Goal: Task Accomplishment & Management: Manage account settings

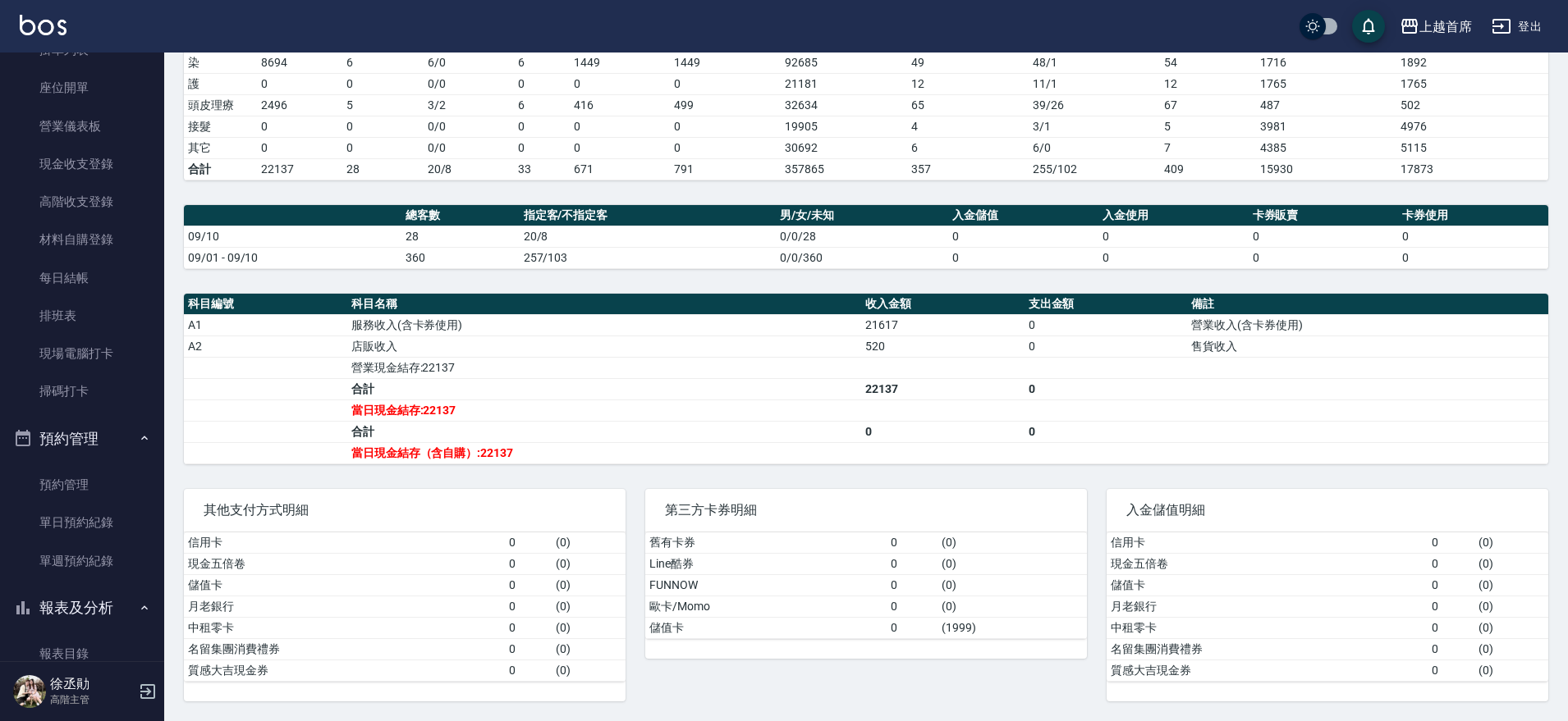
scroll to position [145, 0]
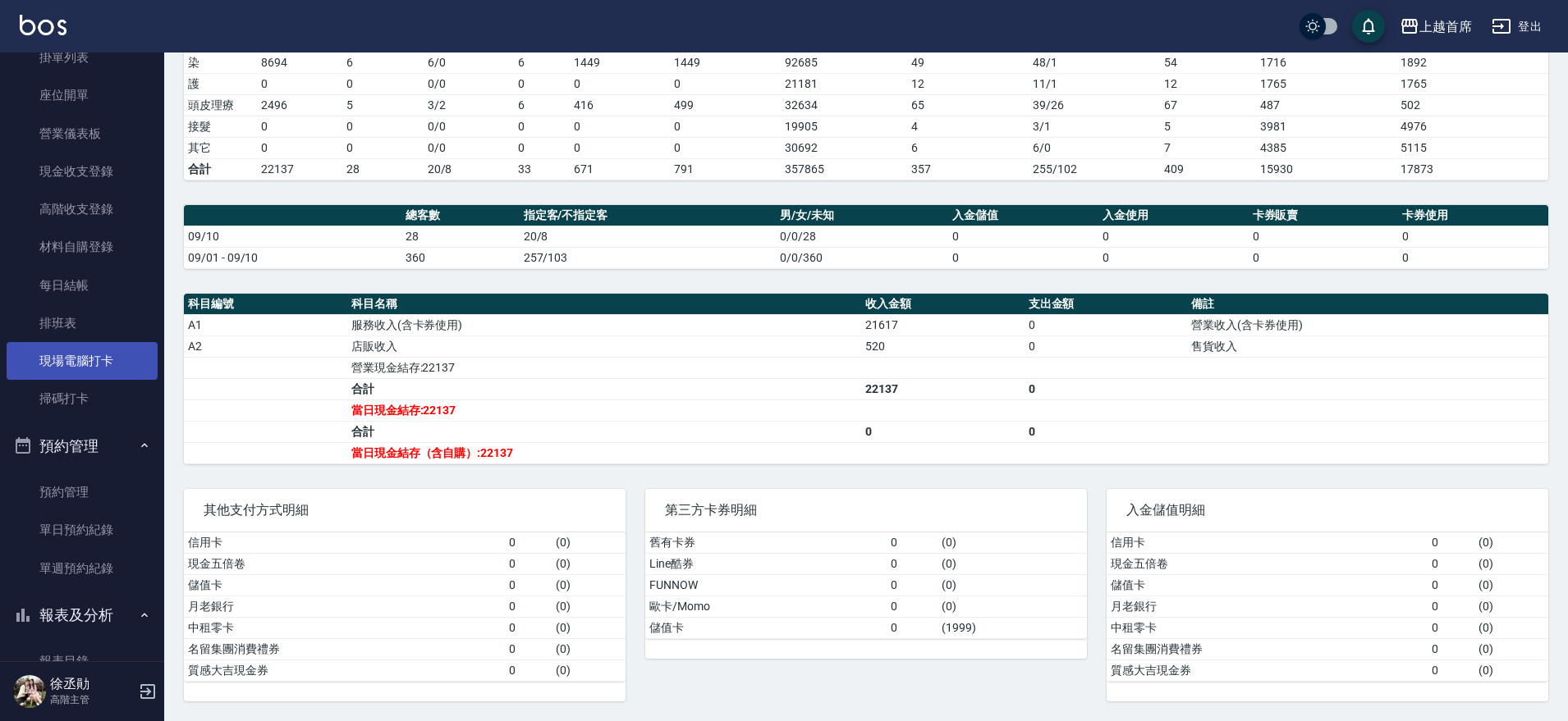
click at [112, 361] on link "現場電腦打卡" at bounding box center [82, 361] width 151 height 38
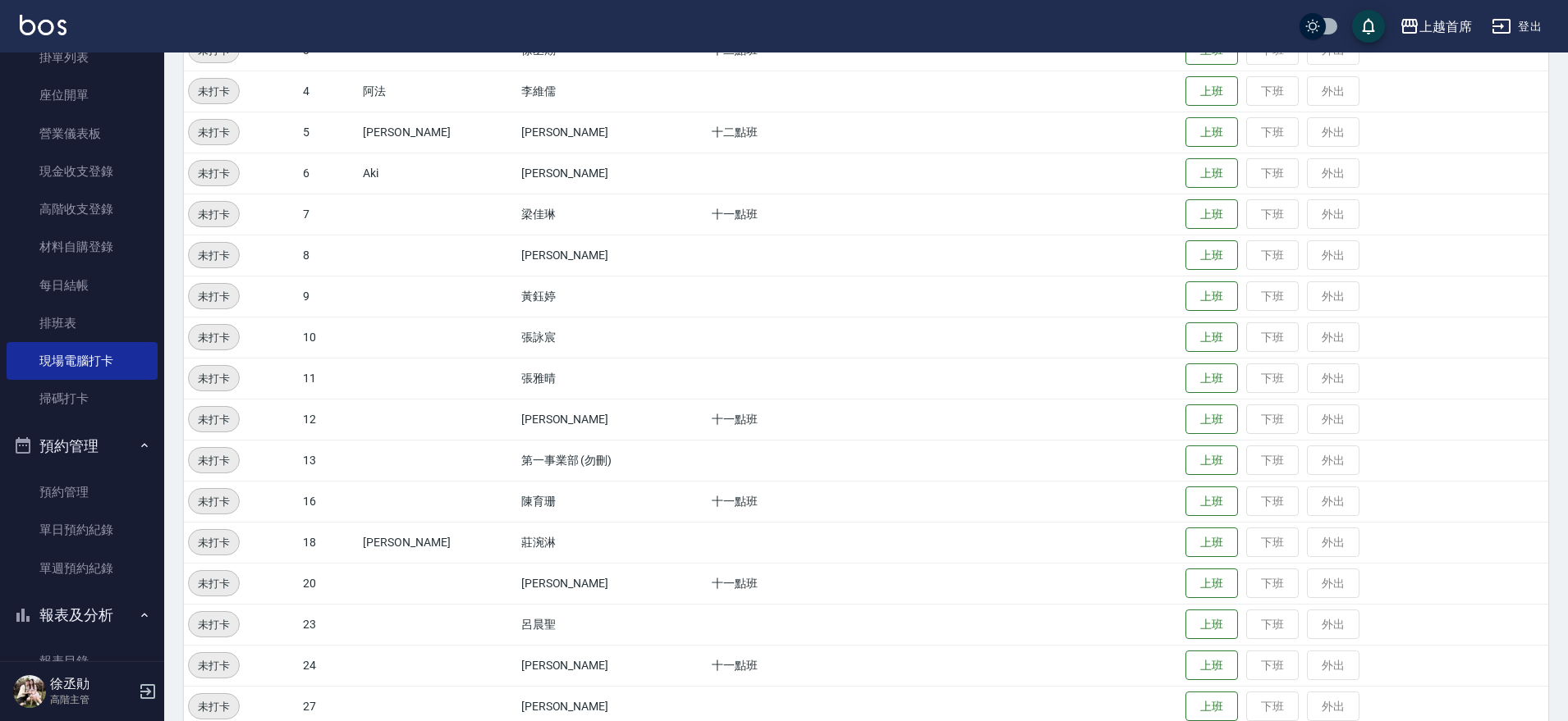
scroll to position [339, 0]
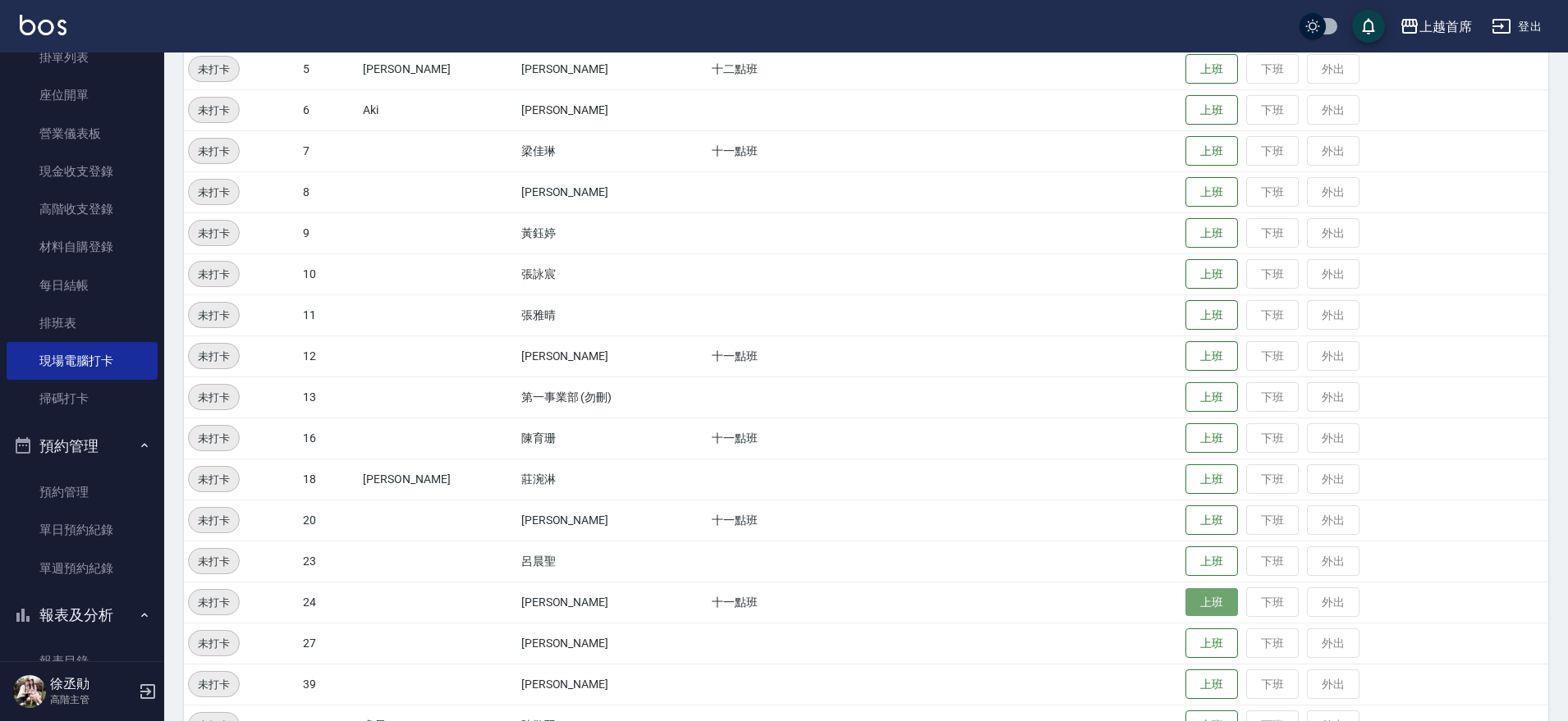
click at [1186, 603] on button "上班" at bounding box center [1211, 602] width 52 height 28
click at [1193, 635] on button "上班" at bounding box center [1211, 643] width 52 height 28
drag, startPoint x: 453, startPoint y: 650, endPoint x: 521, endPoint y: 655, distance: 68.2
click at [521, 655] on tr "上班中 27 [PERSON_NAME] 上班時間： 10:49 上班 下班 外出" at bounding box center [865, 643] width 1365 height 41
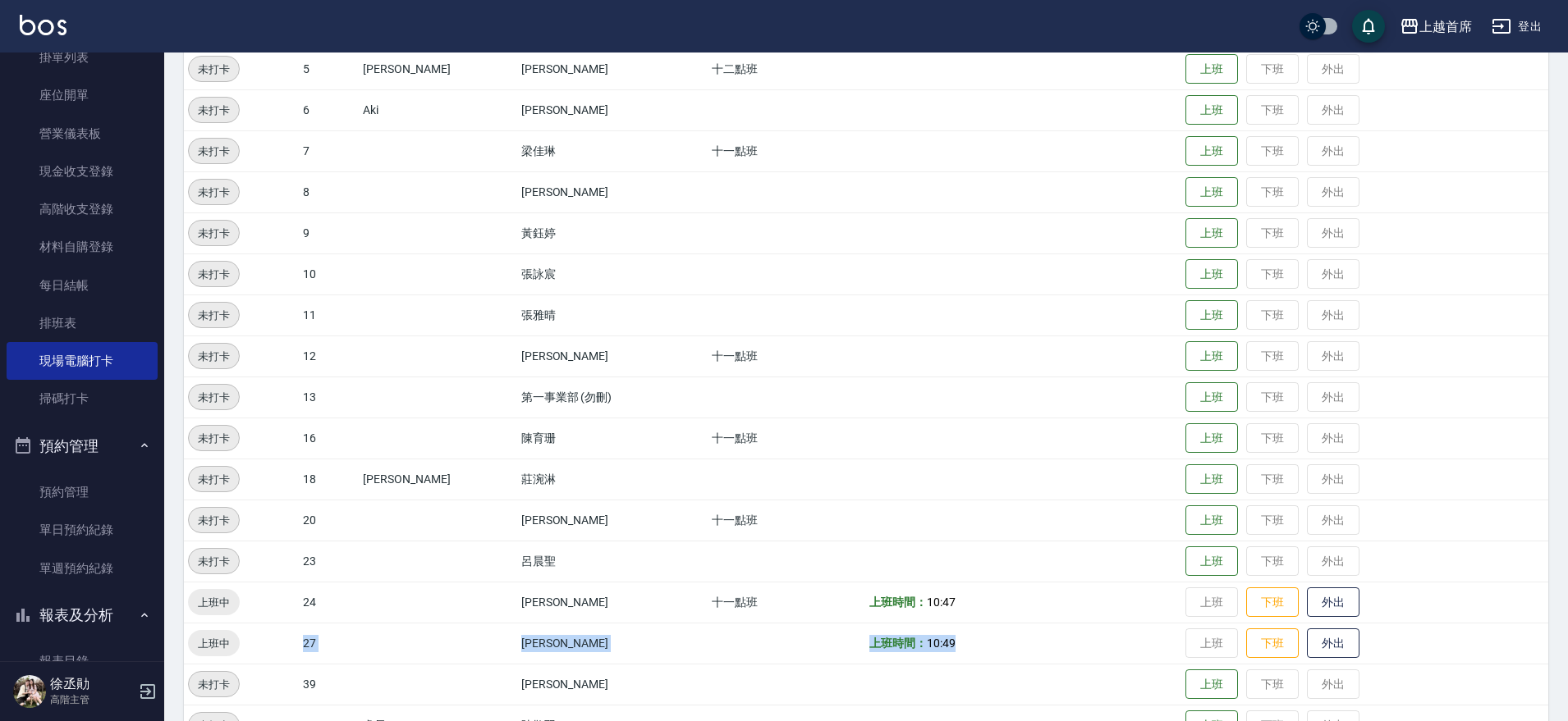
drag, startPoint x: 298, startPoint y: 629, endPoint x: 982, endPoint y: 646, distance: 684.2
click at [982, 646] on tr "上班中 27 [PERSON_NAME] 上班時間： 10:49 上班 下班 外出" at bounding box center [865, 643] width 1365 height 41
click at [1188, 433] on button "上班" at bounding box center [1211, 438] width 52 height 28
click at [1200, 559] on button "上班" at bounding box center [1211, 561] width 52 height 28
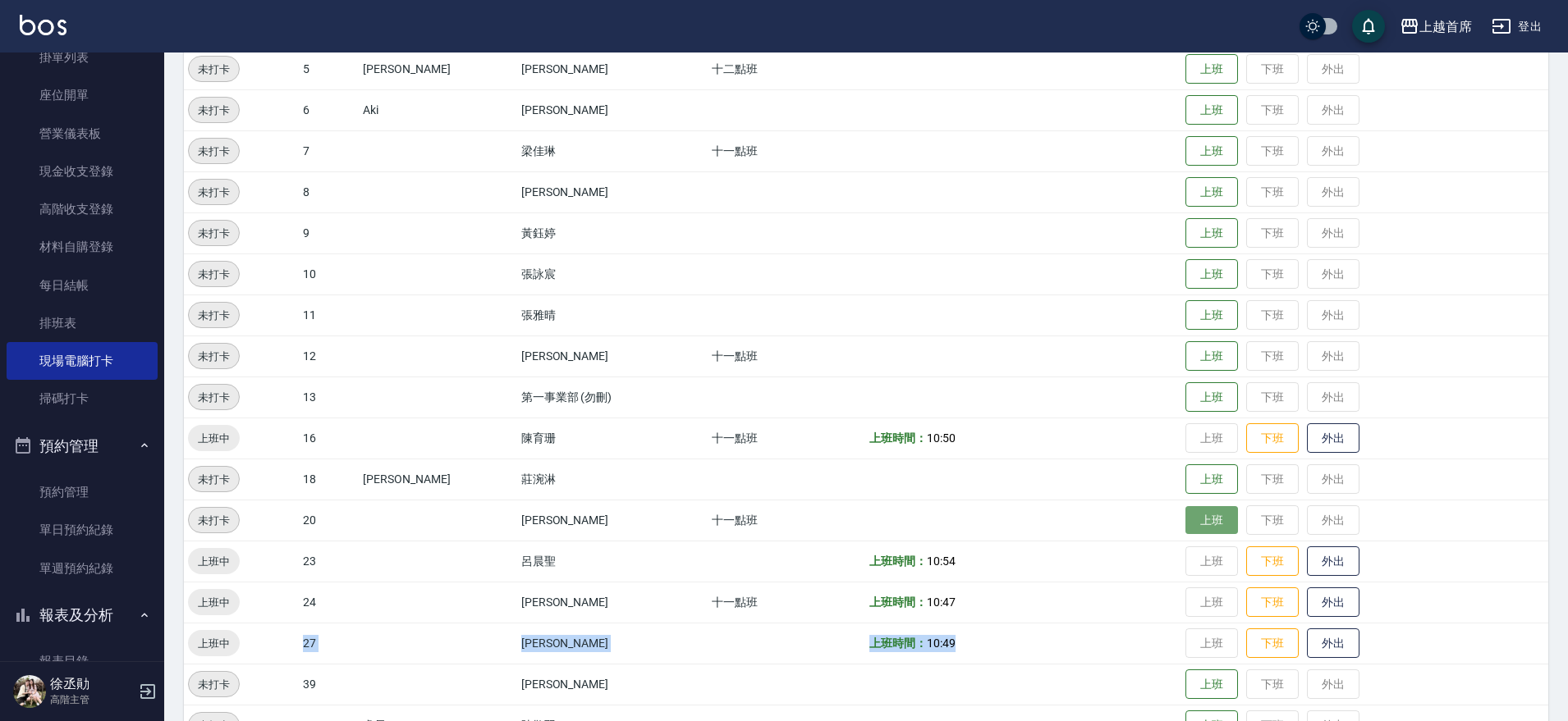
click at [1185, 524] on button "上班" at bounding box center [1211, 520] width 52 height 28
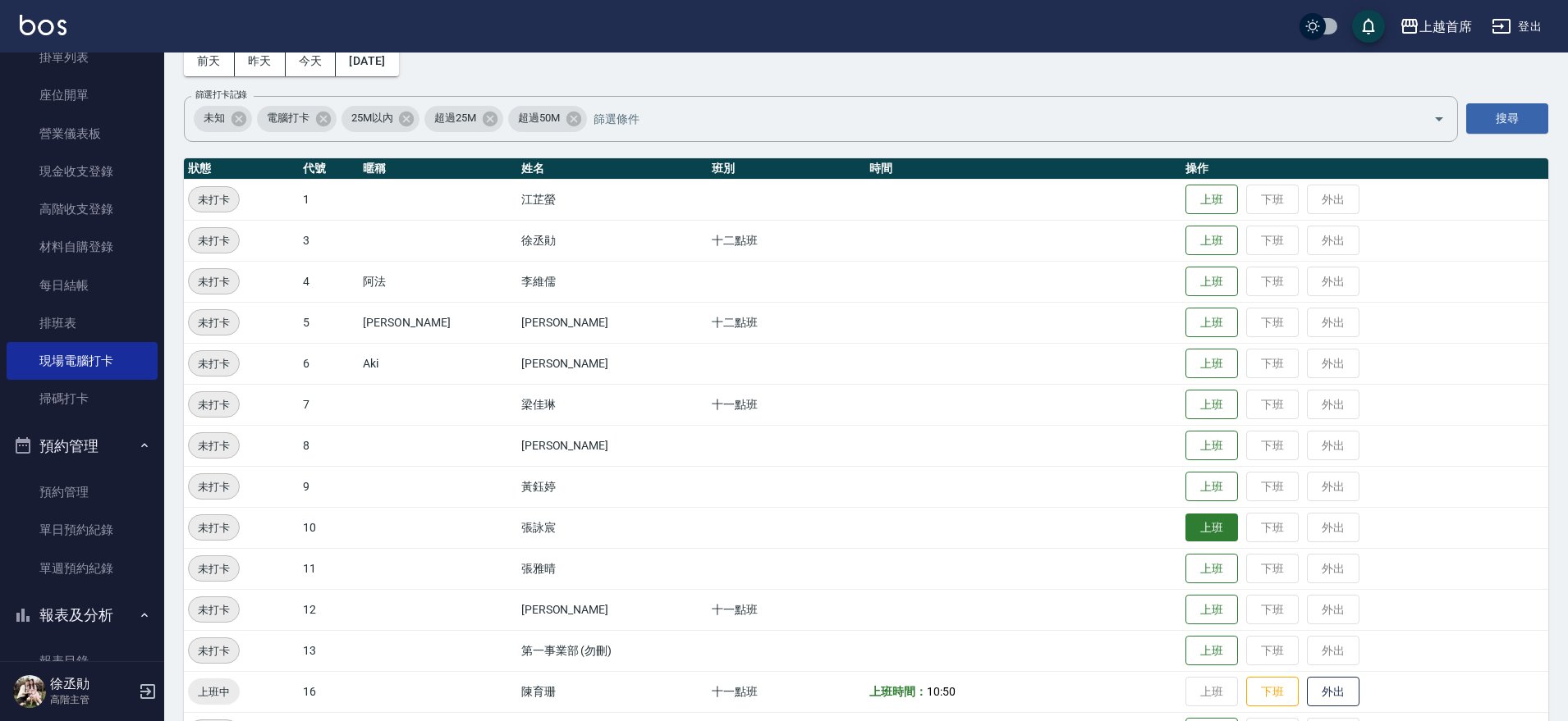
scroll to position [205, 0]
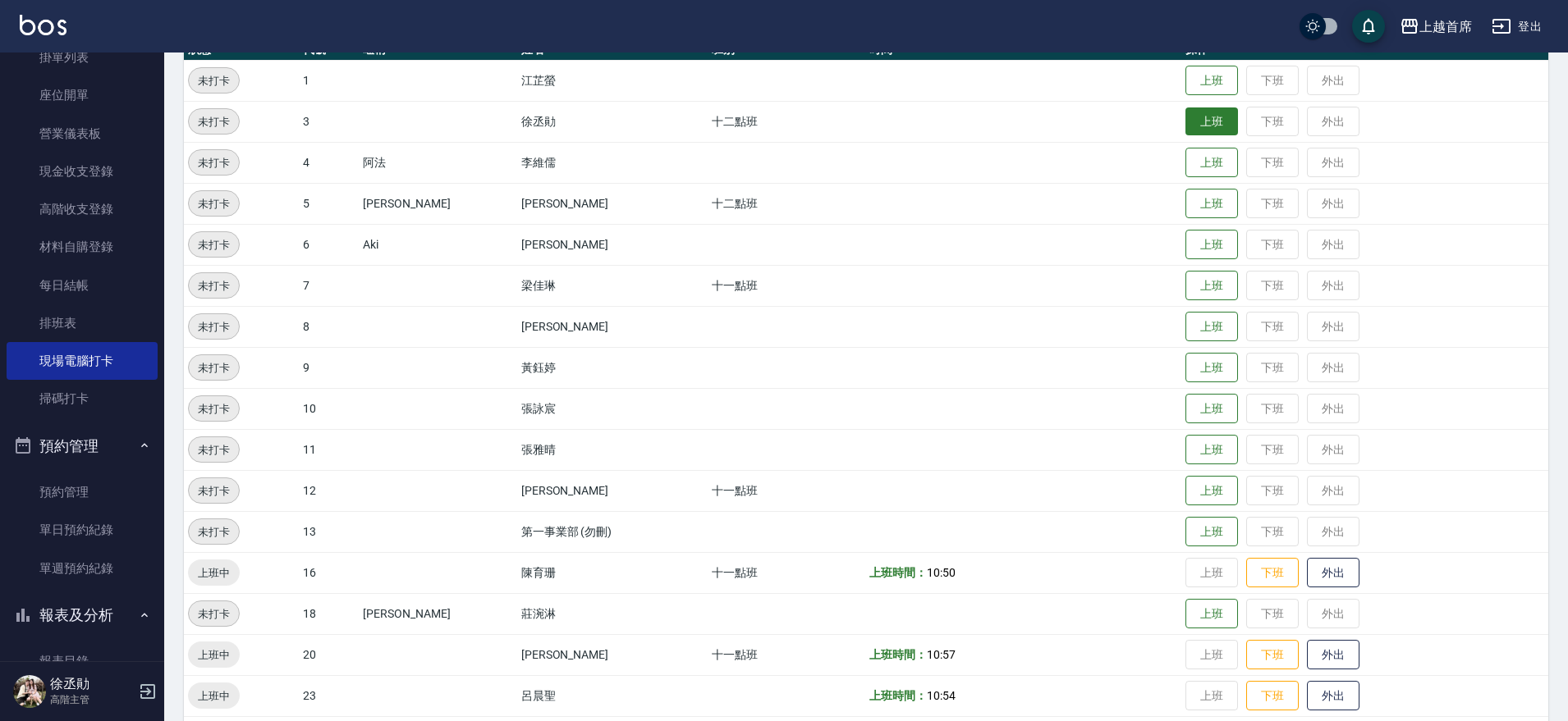
click at [1188, 122] on button "上班" at bounding box center [1211, 121] width 52 height 28
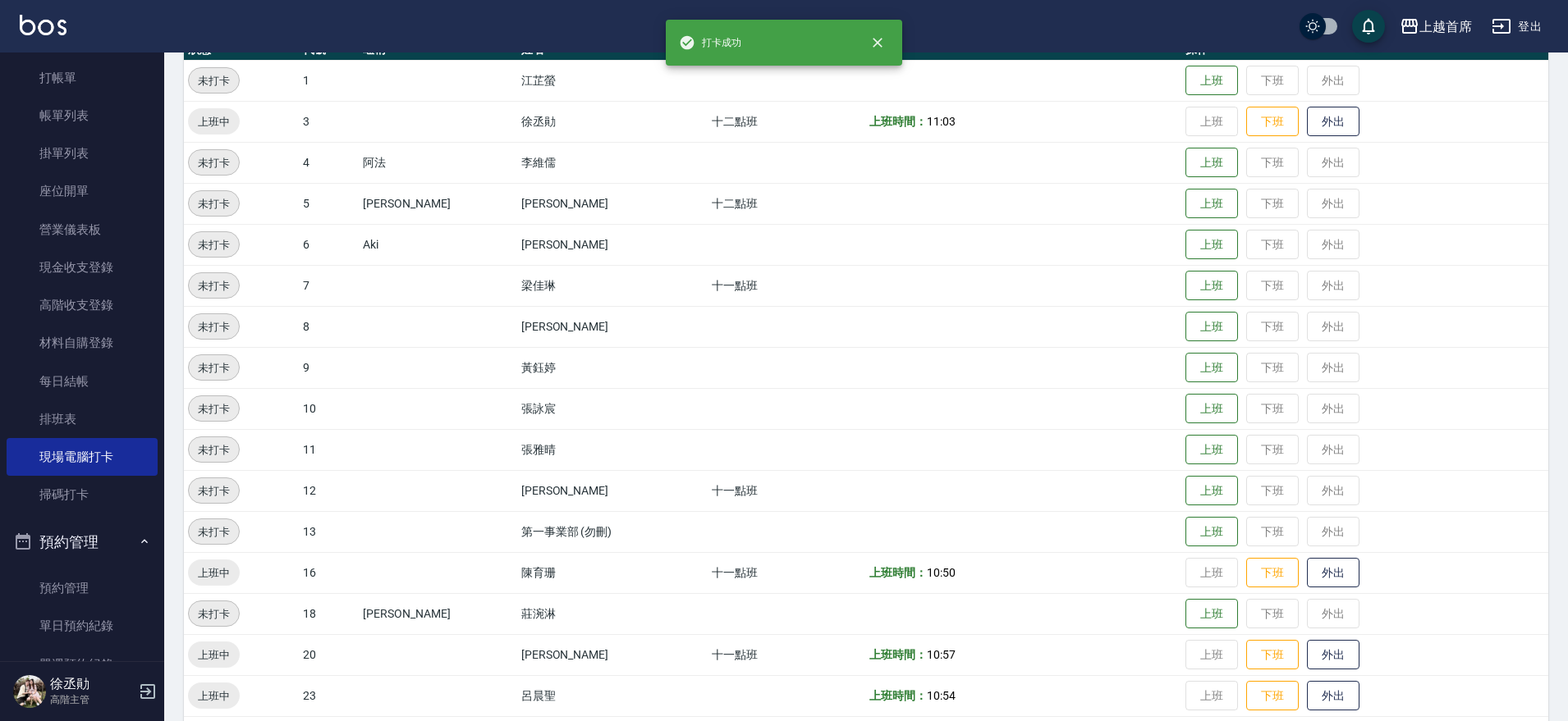
scroll to position [0, 0]
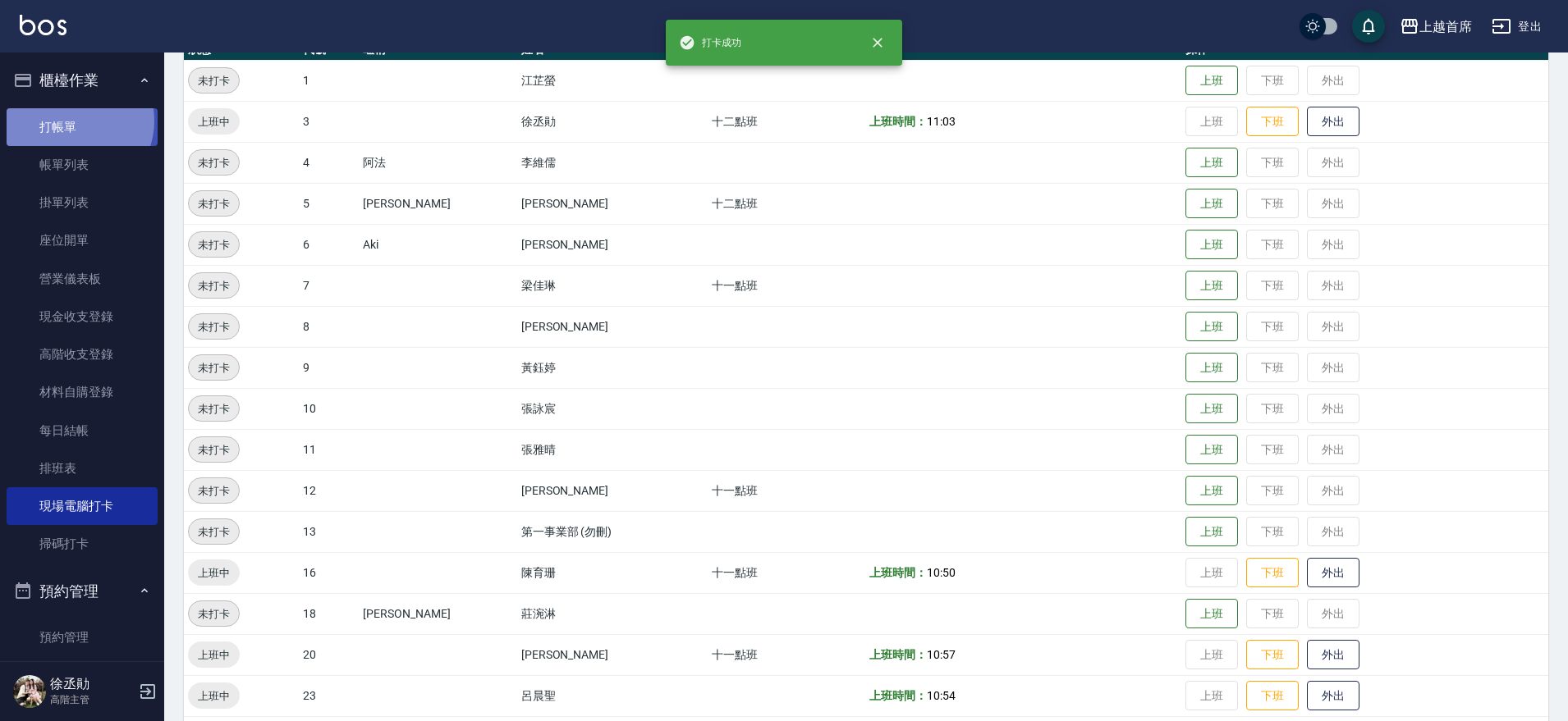
click at [76, 121] on link "打帳單" at bounding box center [82, 127] width 151 height 38
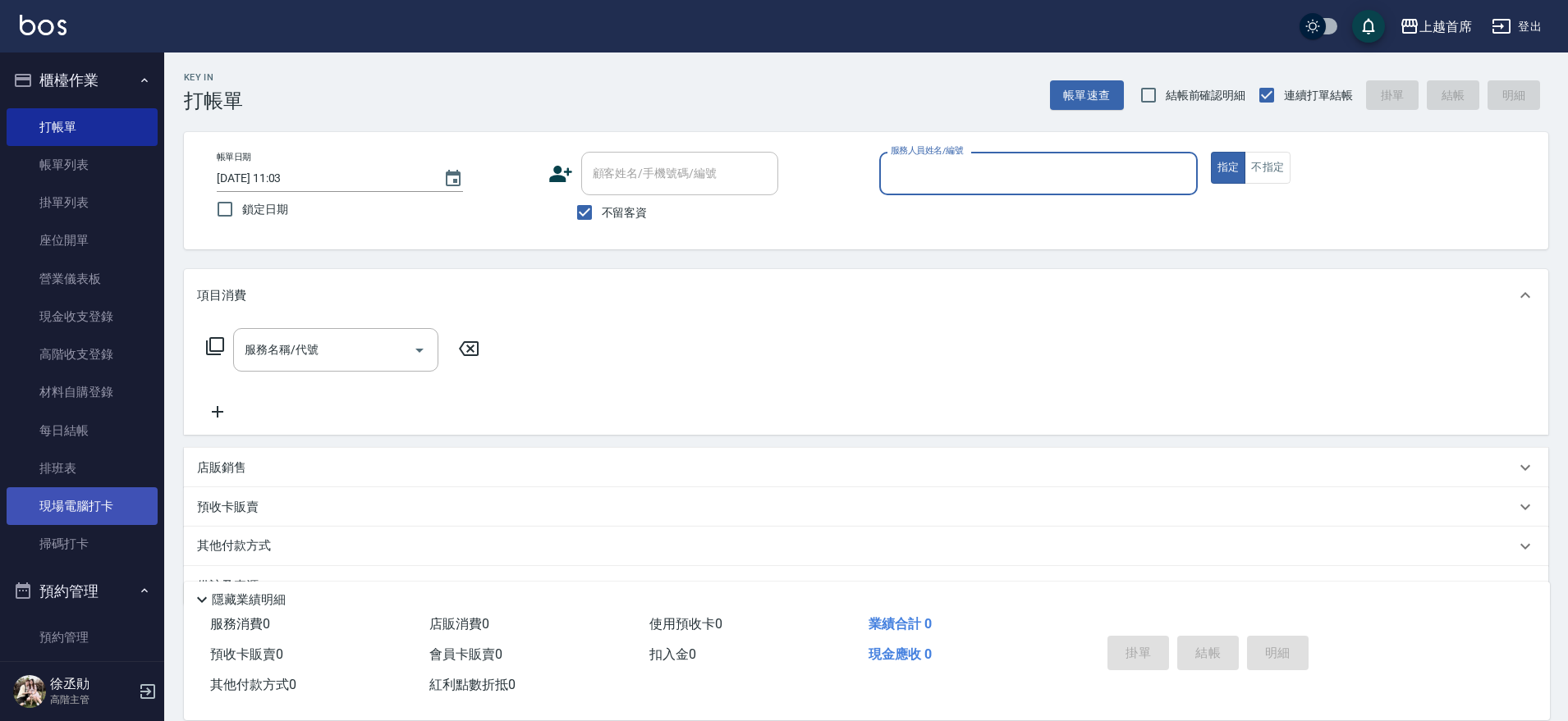
click at [61, 511] on link "現場電腦打卡" at bounding box center [82, 506] width 151 height 38
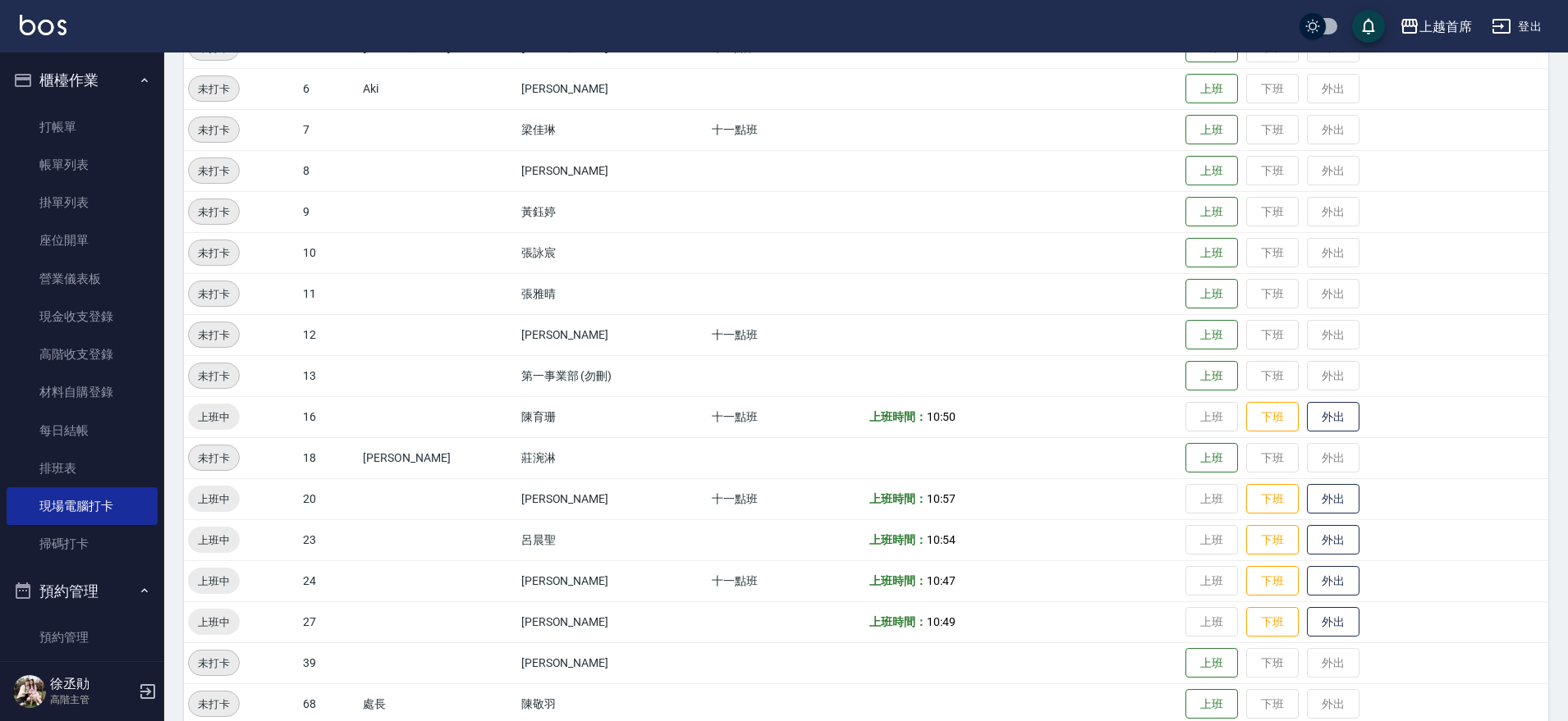
scroll to position [380, 0]
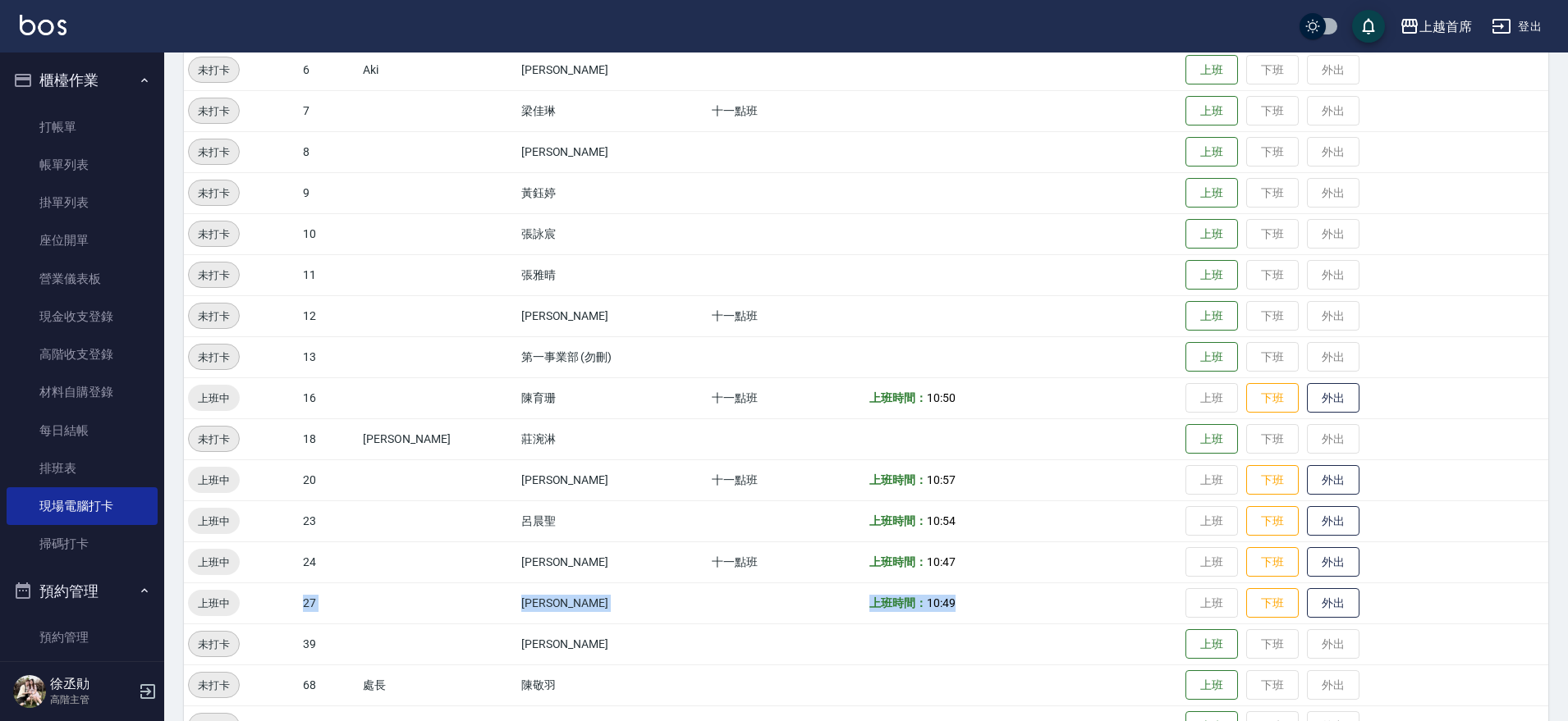
drag, startPoint x: 255, startPoint y: 602, endPoint x: 997, endPoint y: 613, distance: 742.1
click at [997, 613] on tr "上班中 27 [PERSON_NAME] 上班時間： 10:49 上班 下班 外出" at bounding box center [865, 603] width 1365 height 41
click at [997, 613] on td "上班時間： 10:49" at bounding box center [1023, 603] width 316 height 41
click at [1189, 118] on button "上班" at bounding box center [1211, 111] width 52 height 28
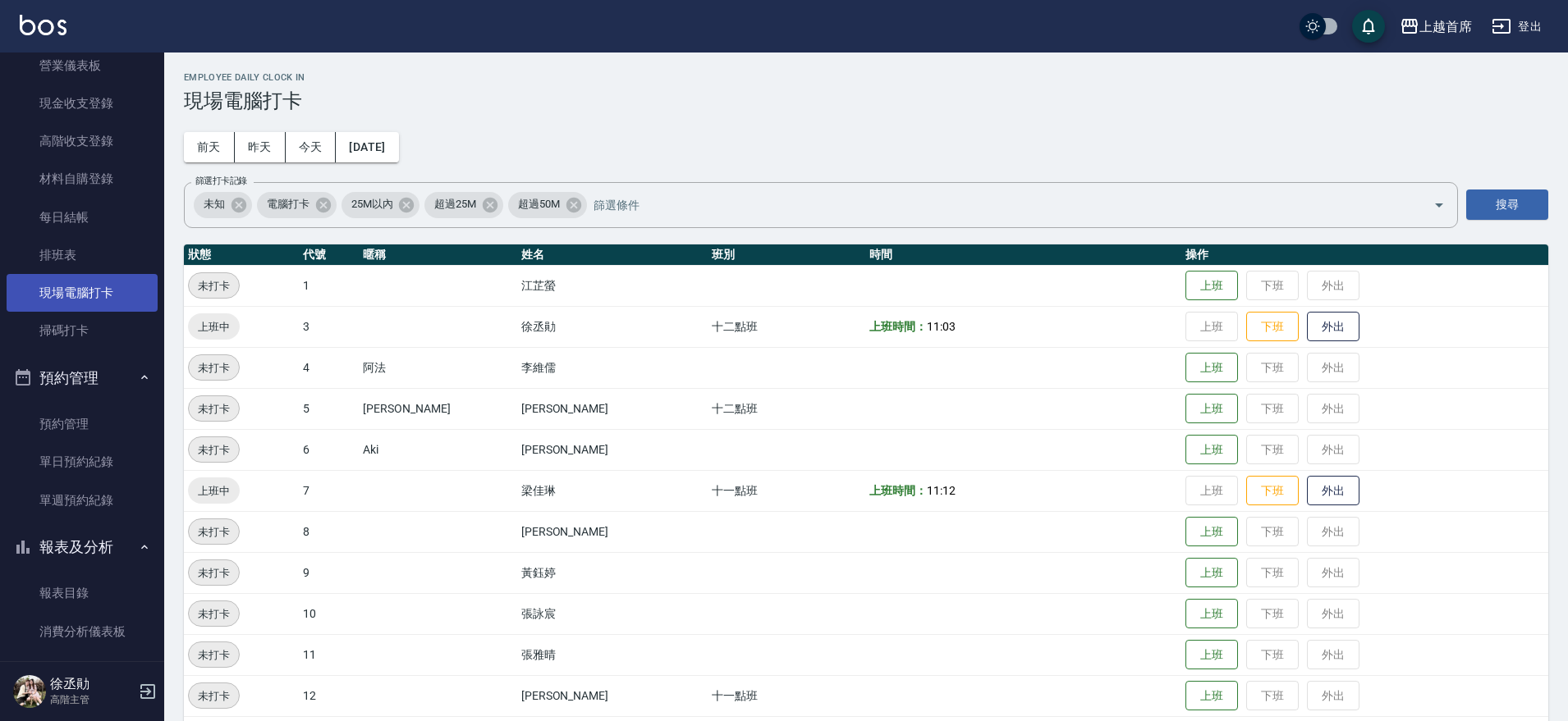
scroll to position [205, 0]
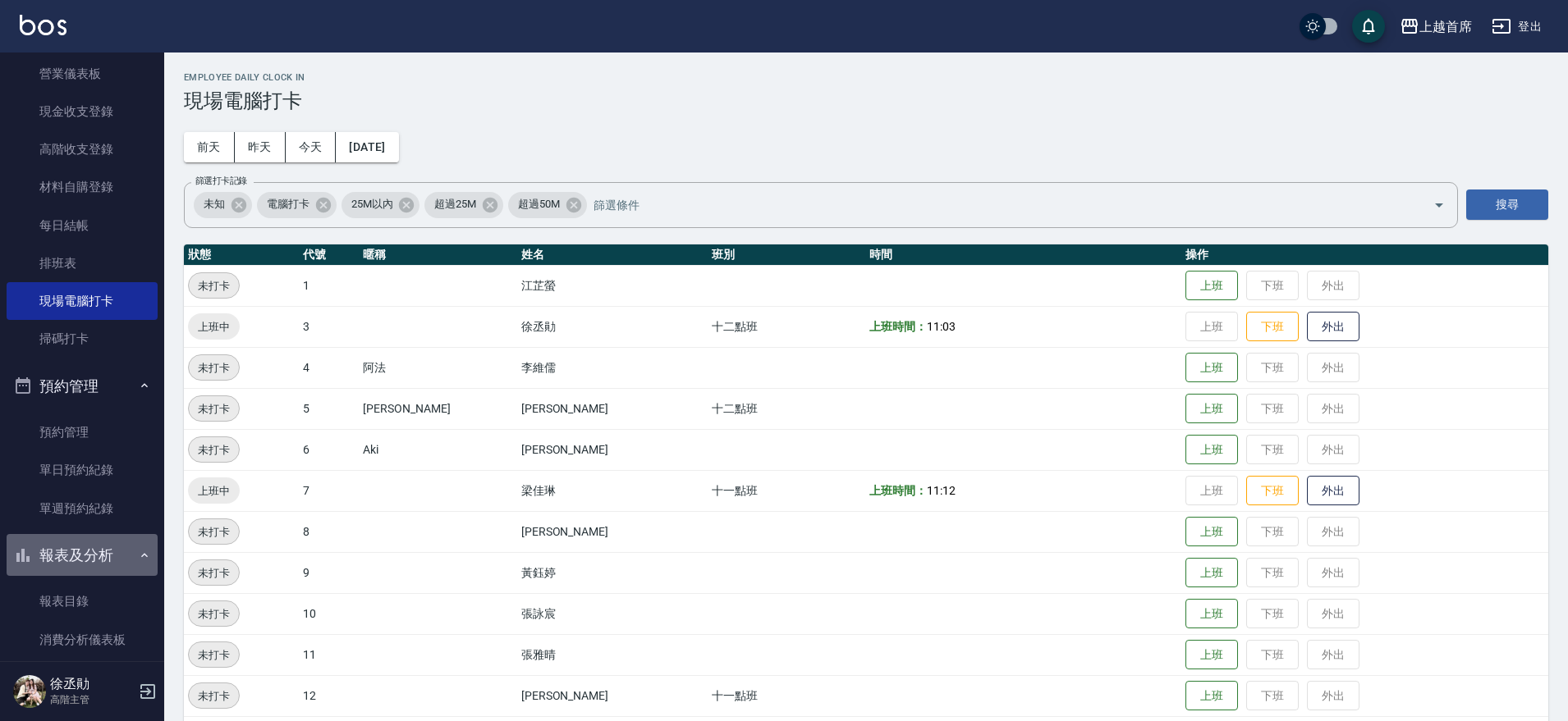
click at [114, 558] on button "報表及分析" at bounding box center [82, 556] width 151 height 43
click at [123, 388] on button "預約管理" at bounding box center [82, 387] width 151 height 43
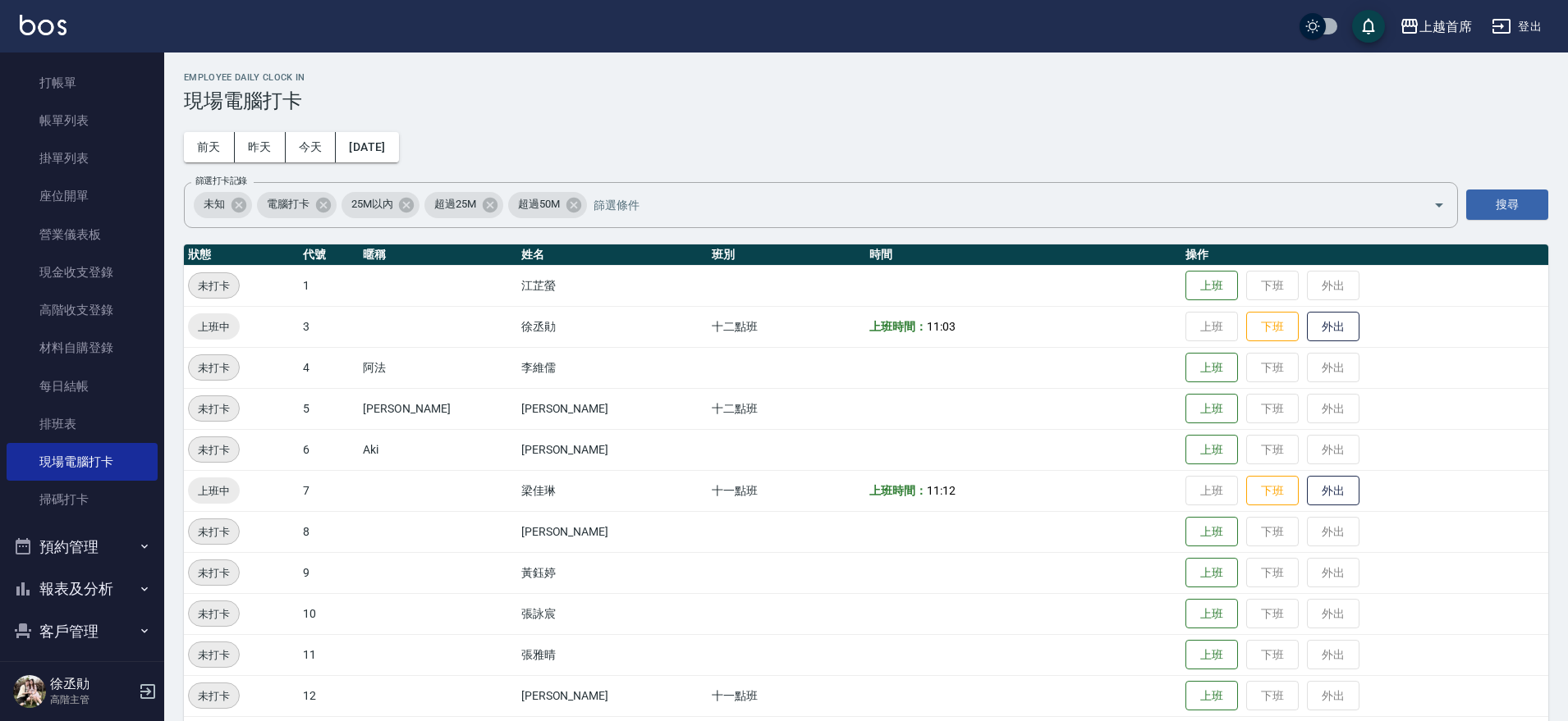
scroll to position [0, 0]
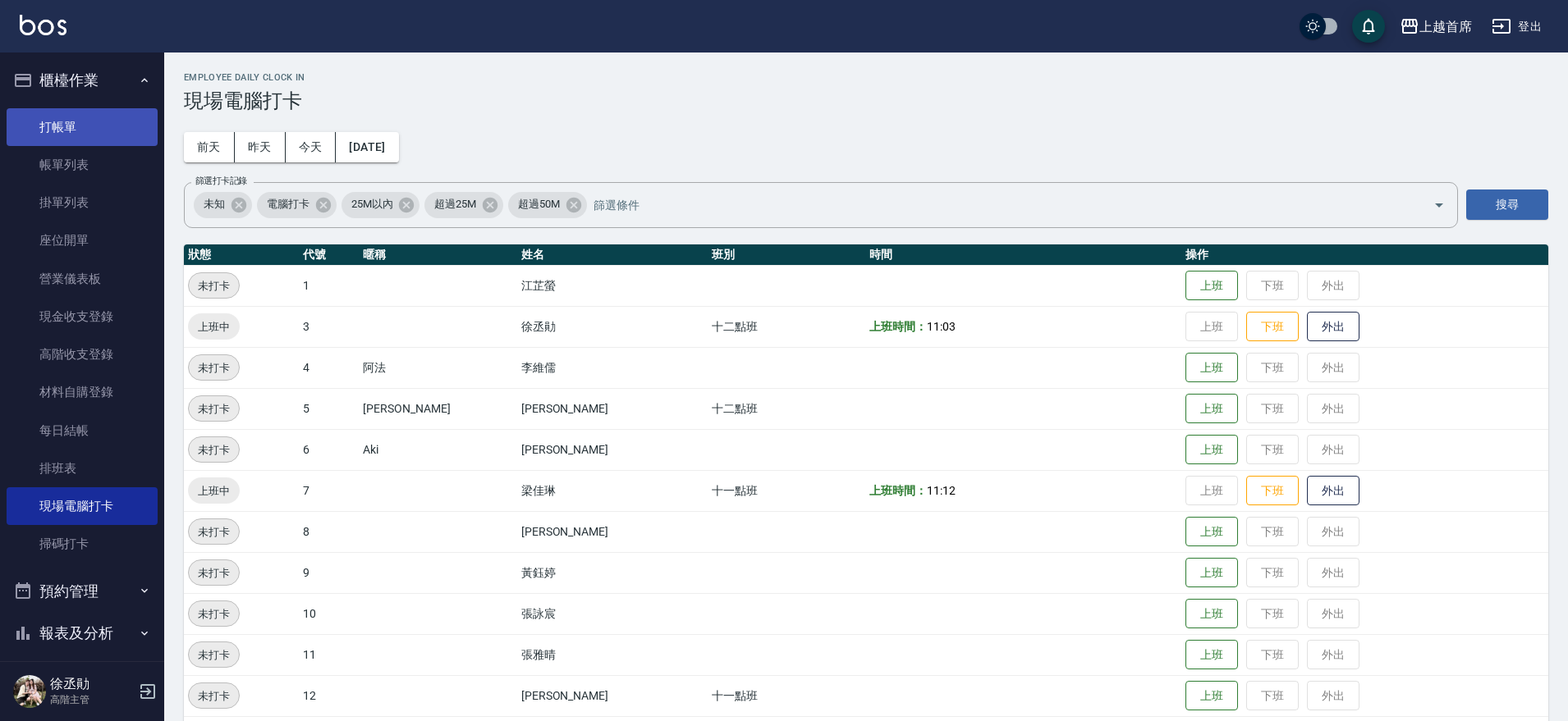
click at [110, 117] on link "打帳單" at bounding box center [82, 127] width 151 height 38
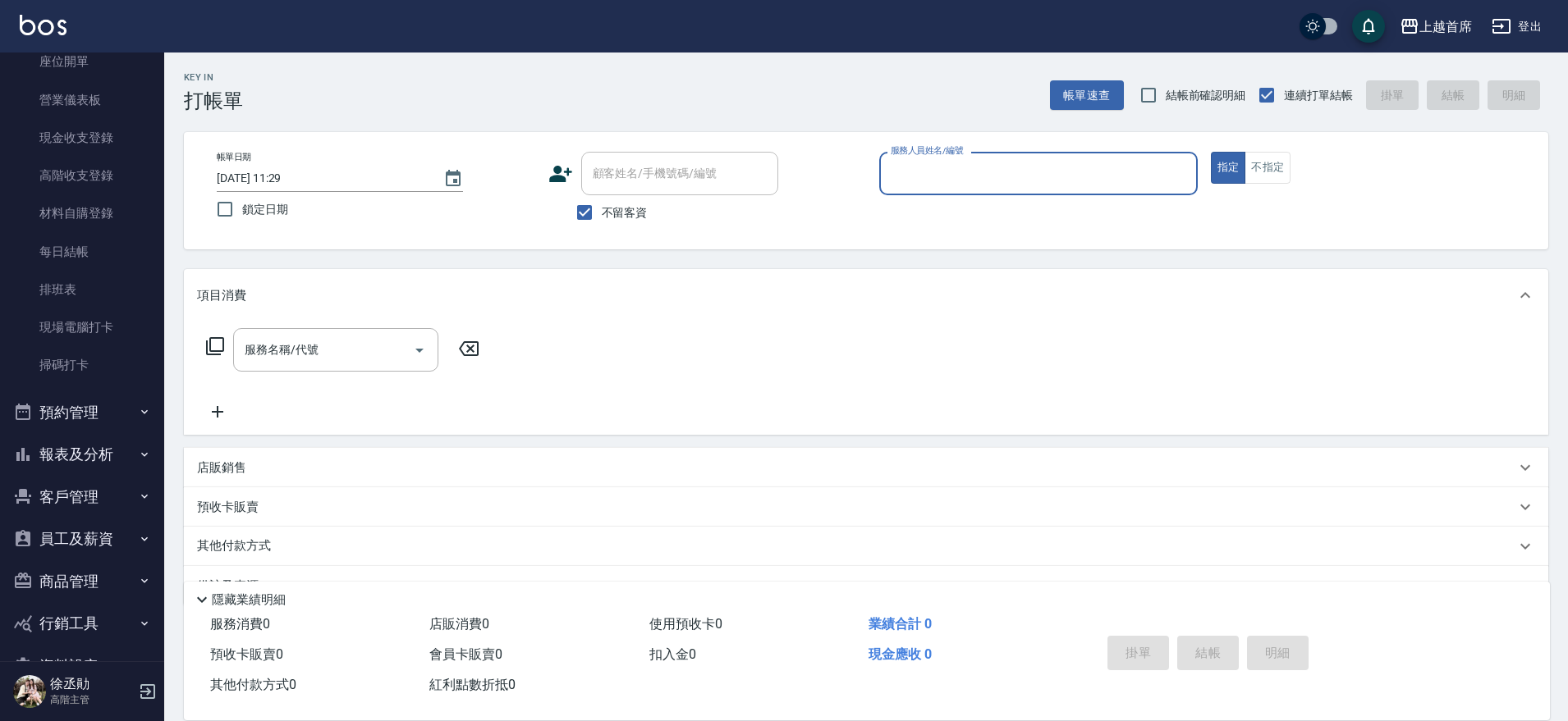
scroll to position [224, 0]
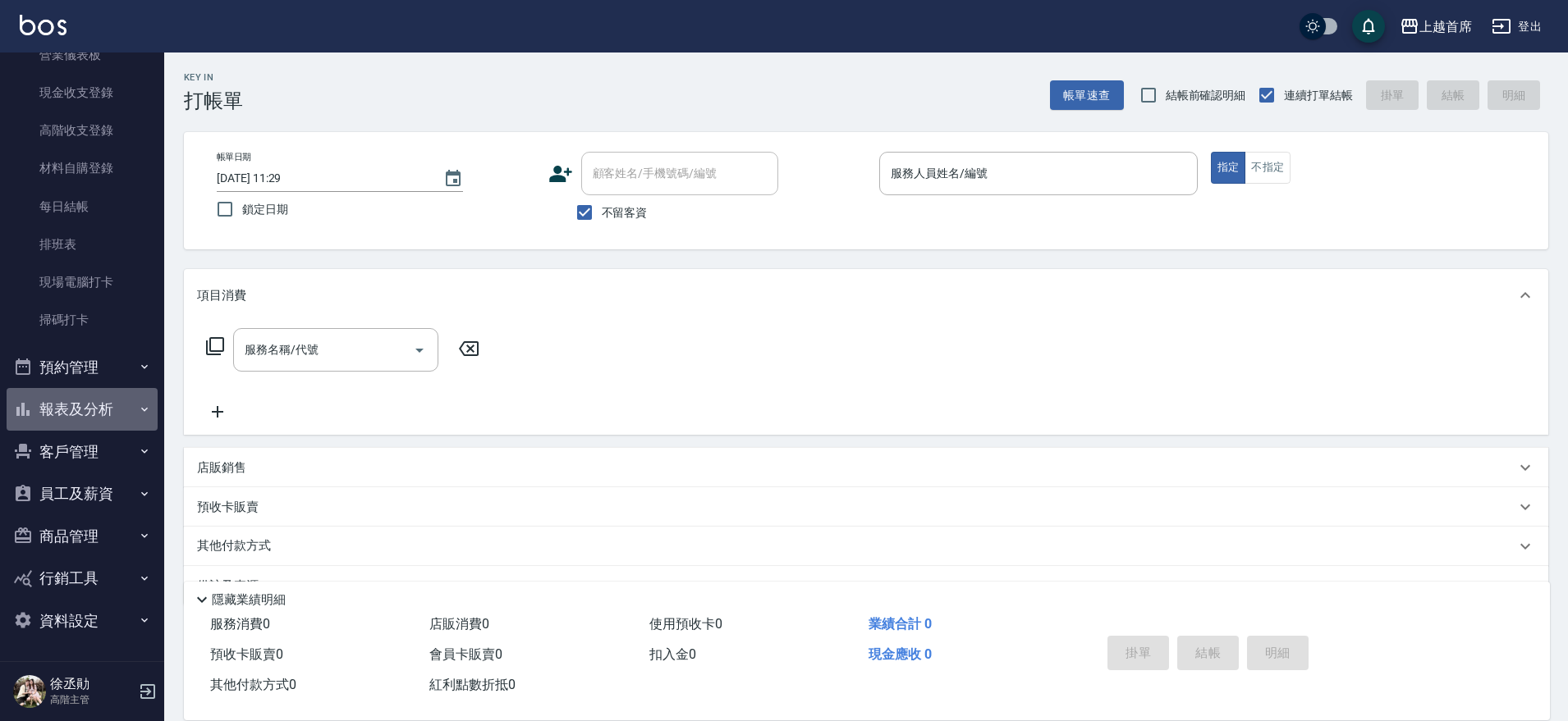
click at [100, 409] on button "報表及分析" at bounding box center [82, 410] width 151 height 43
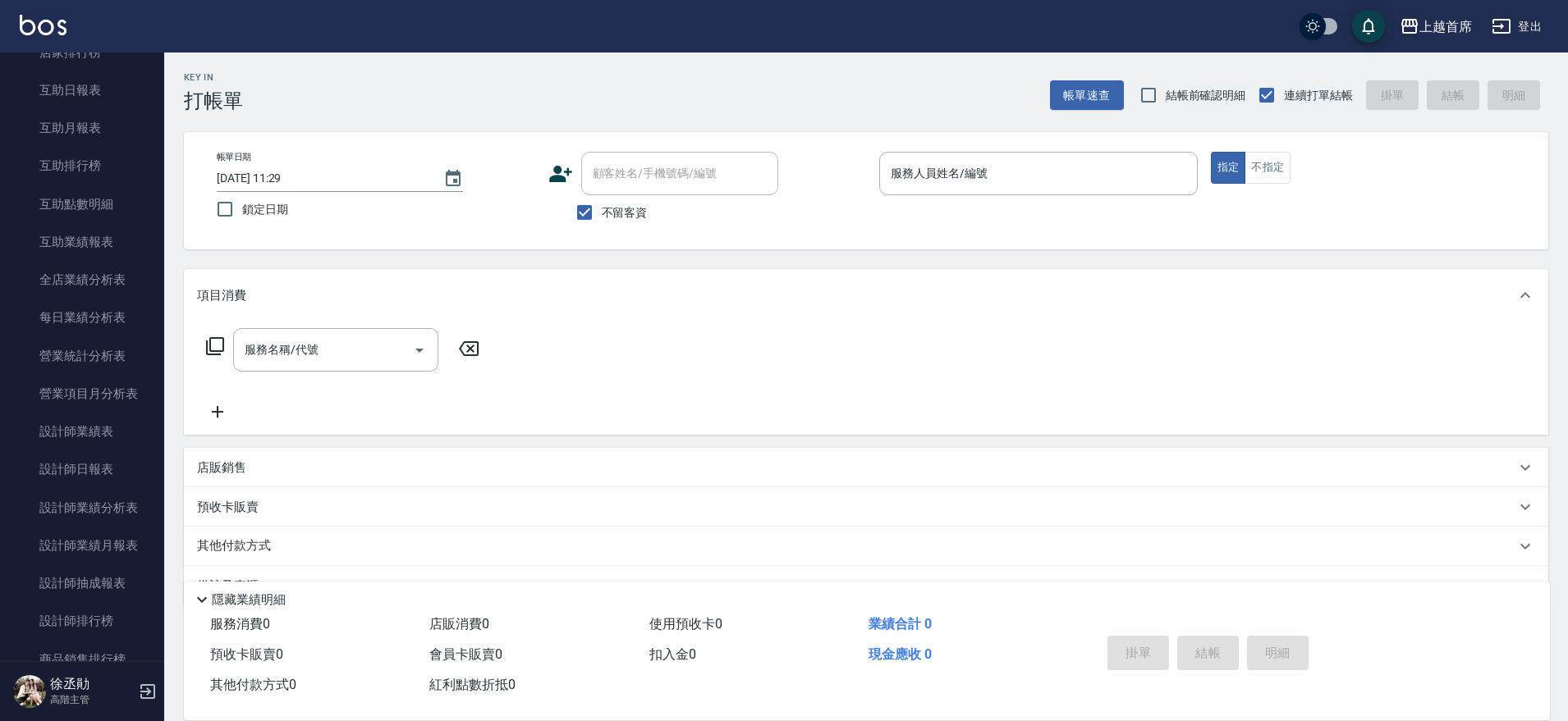
scroll to position [770, 0]
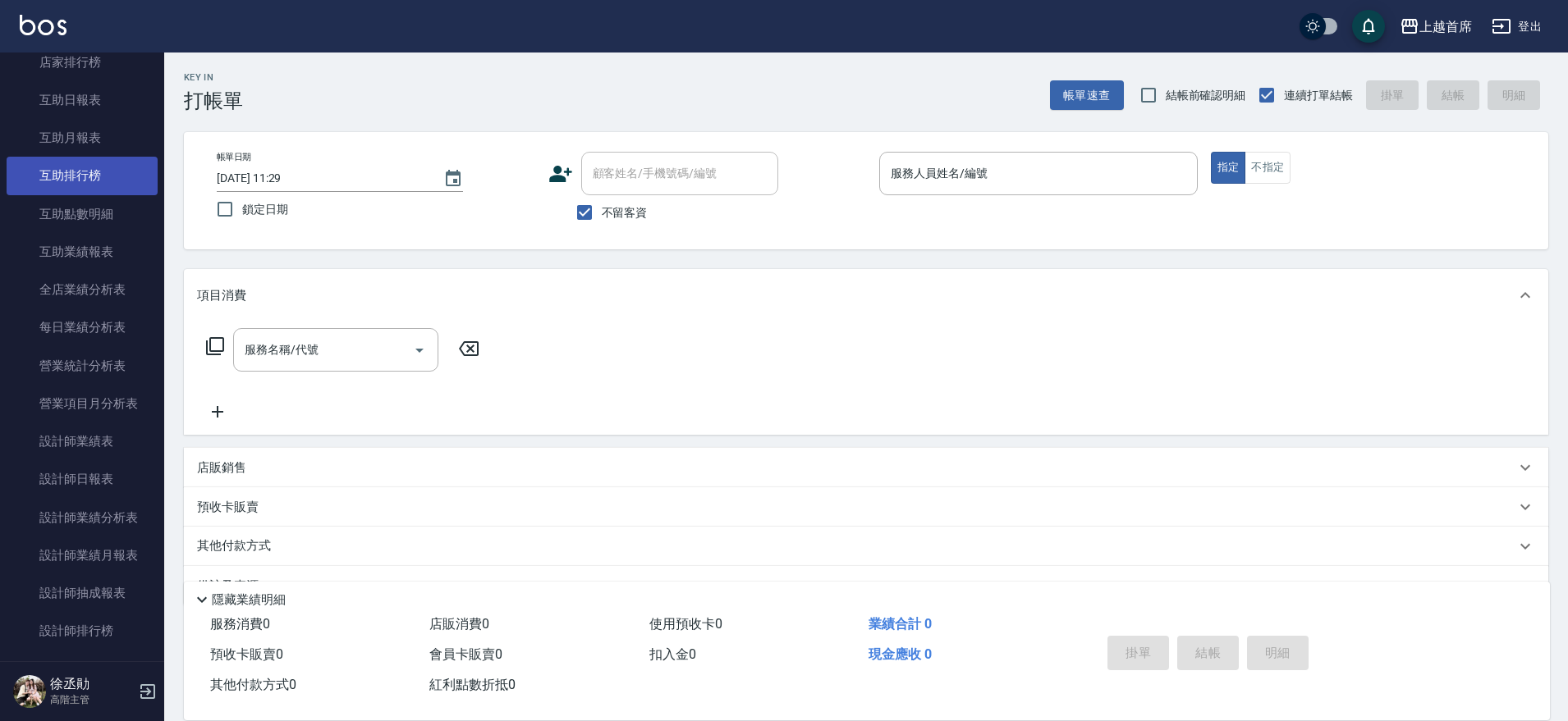
click at [85, 178] on link "互助排行榜" at bounding box center [82, 176] width 151 height 38
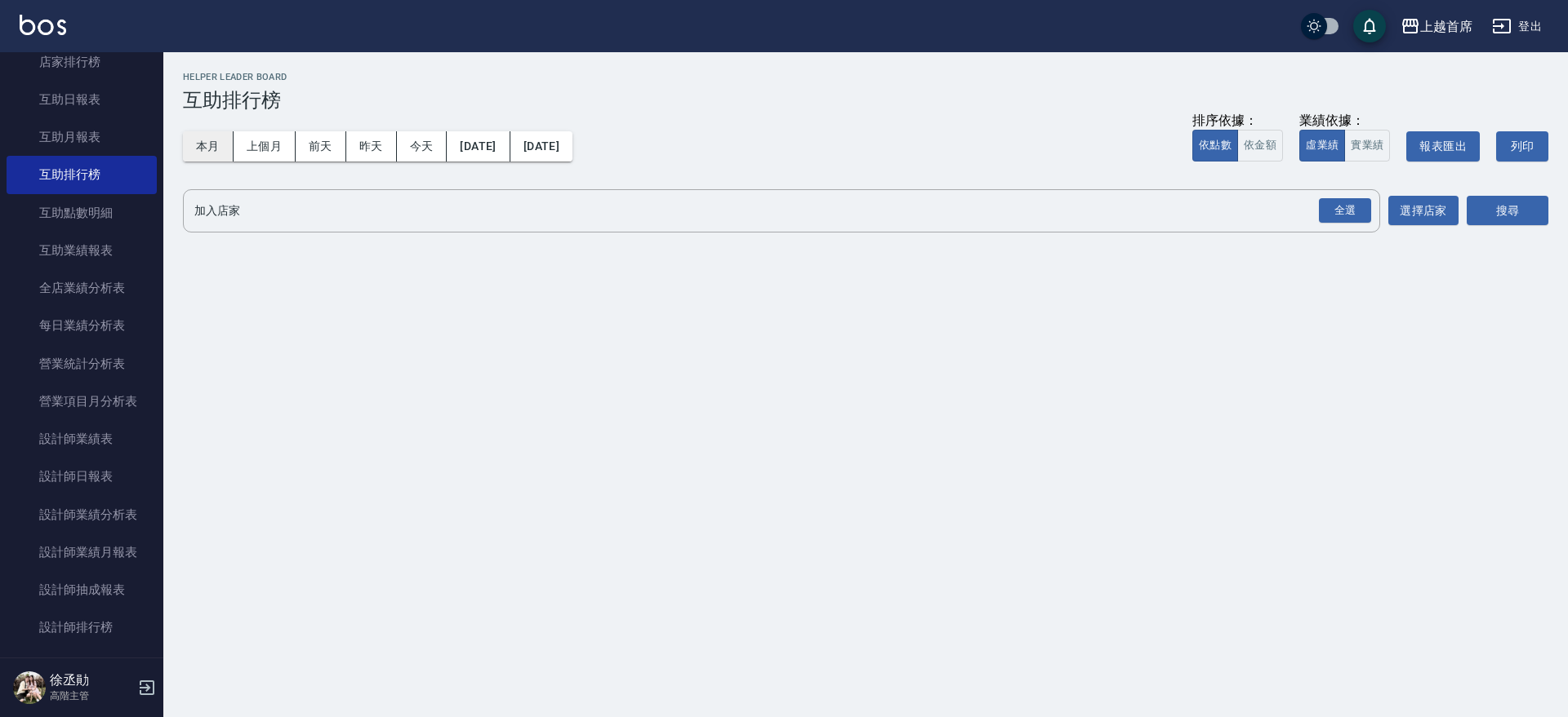
click at [209, 147] on button "本月" at bounding box center [207, 146] width 50 height 30
click at [1342, 218] on div "全選" at bounding box center [1344, 211] width 52 height 26
click at [1536, 219] on button "搜尋" at bounding box center [1507, 211] width 82 height 30
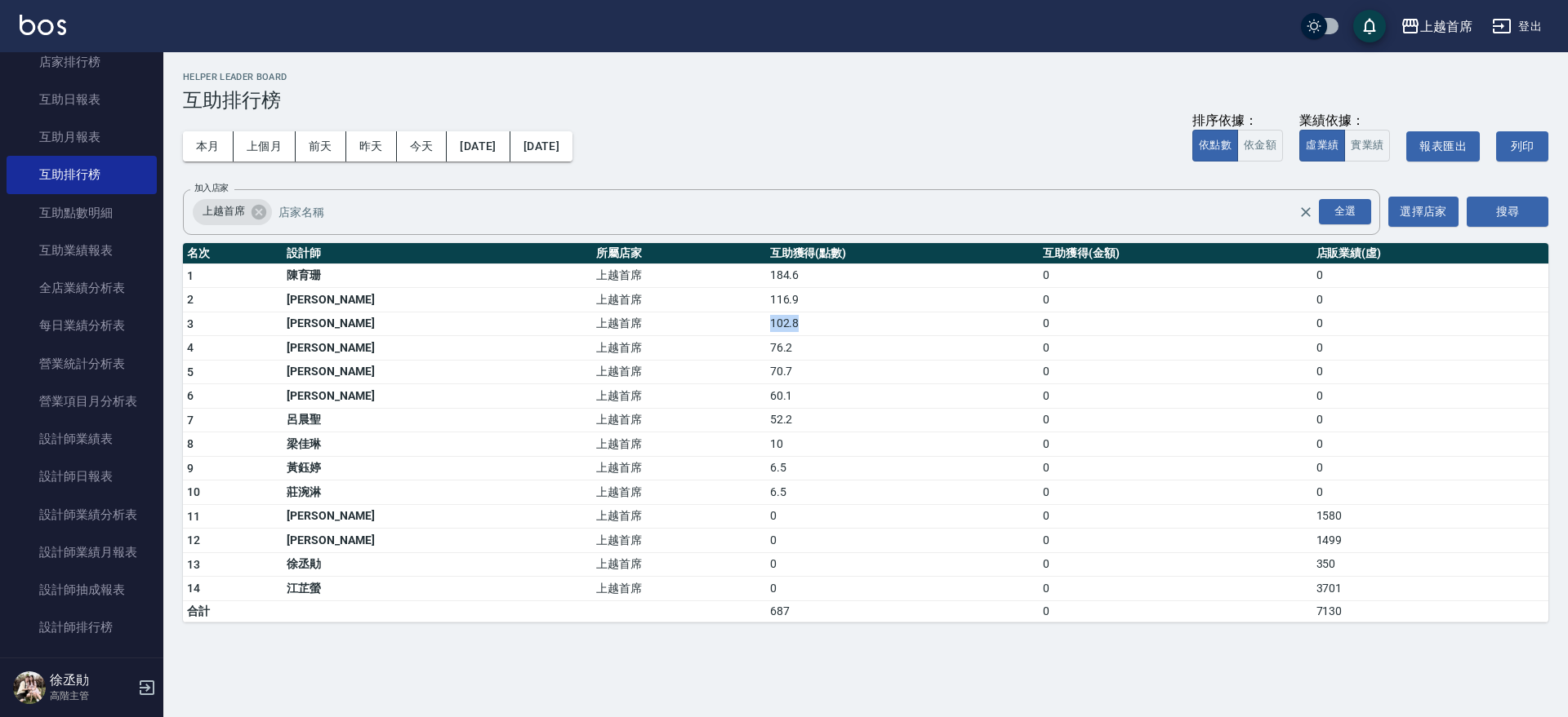
drag, startPoint x: 639, startPoint y: 315, endPoint x: 718, endPoint y: 318, distance: 79.1
click at [718, 318] on tr "3 [PERSON_NAME] 上越首席 102.8 0 0" at bounding box center [865, 324] width 1365 height 25
click at [107, 255] on link "互助業績報表" at bounding box center [82, 251] width 150 height 38
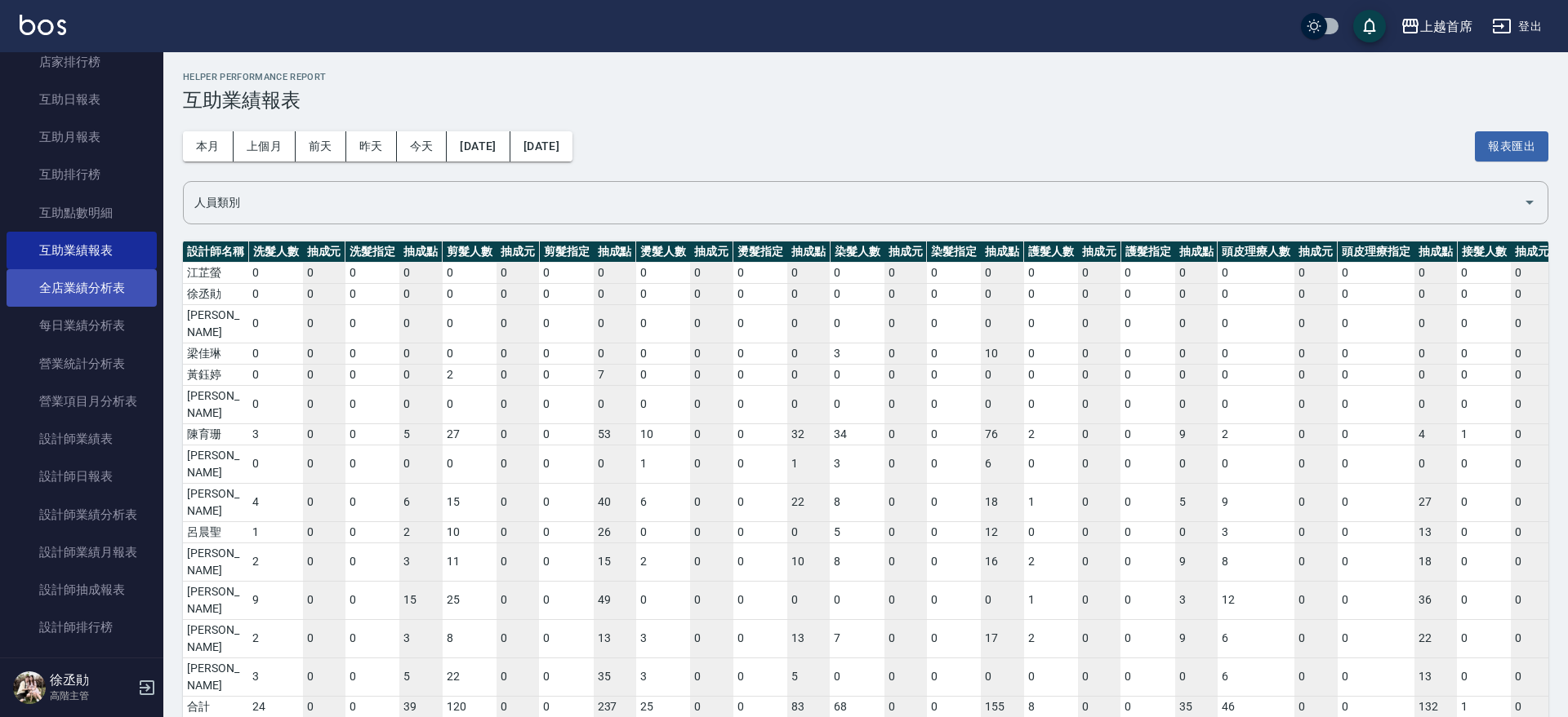
click at [91, 295] on link "全店業績分析表" at bounding box center [82, 288] width 150 height 38
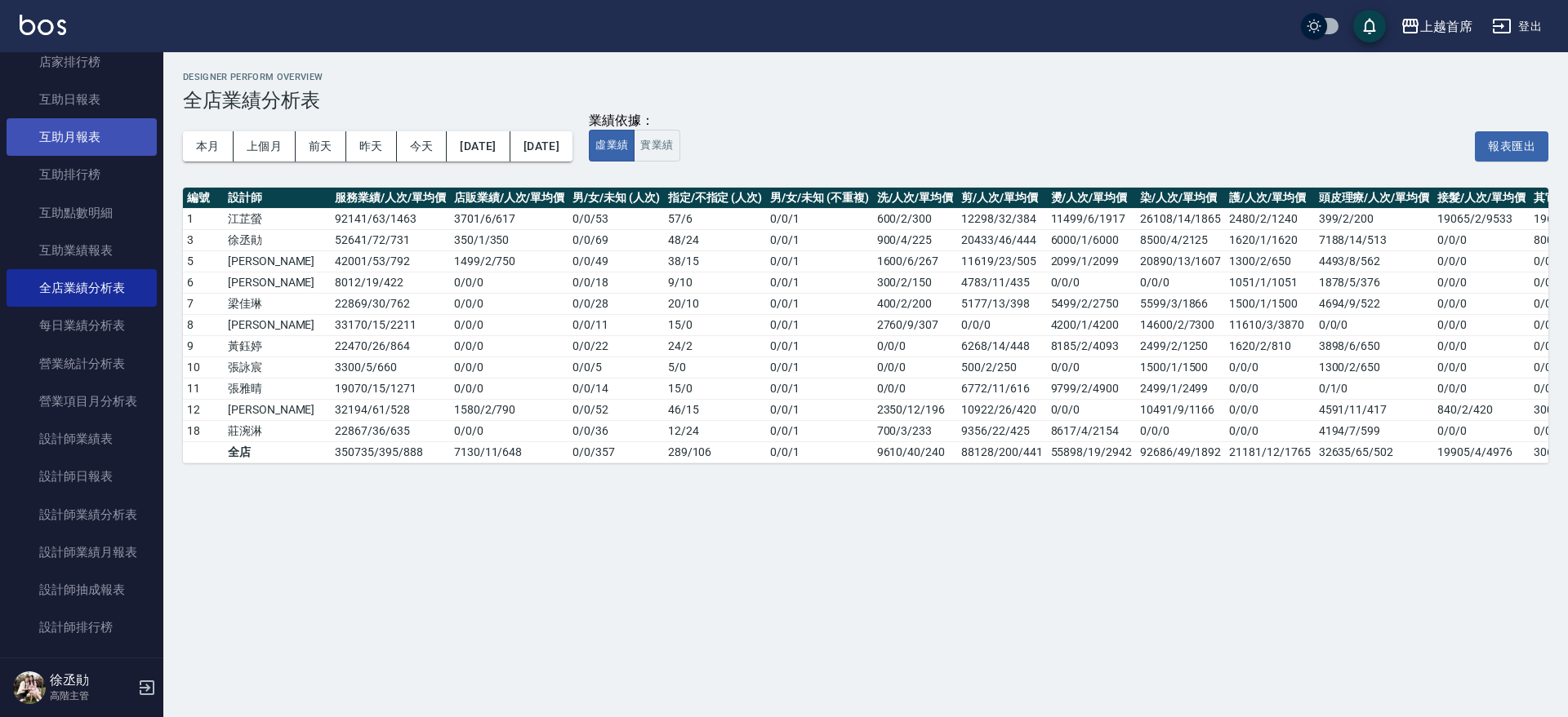
click at [61, 119] on link "互助月報表" at bounding box center [82, 137] width 150 height 38
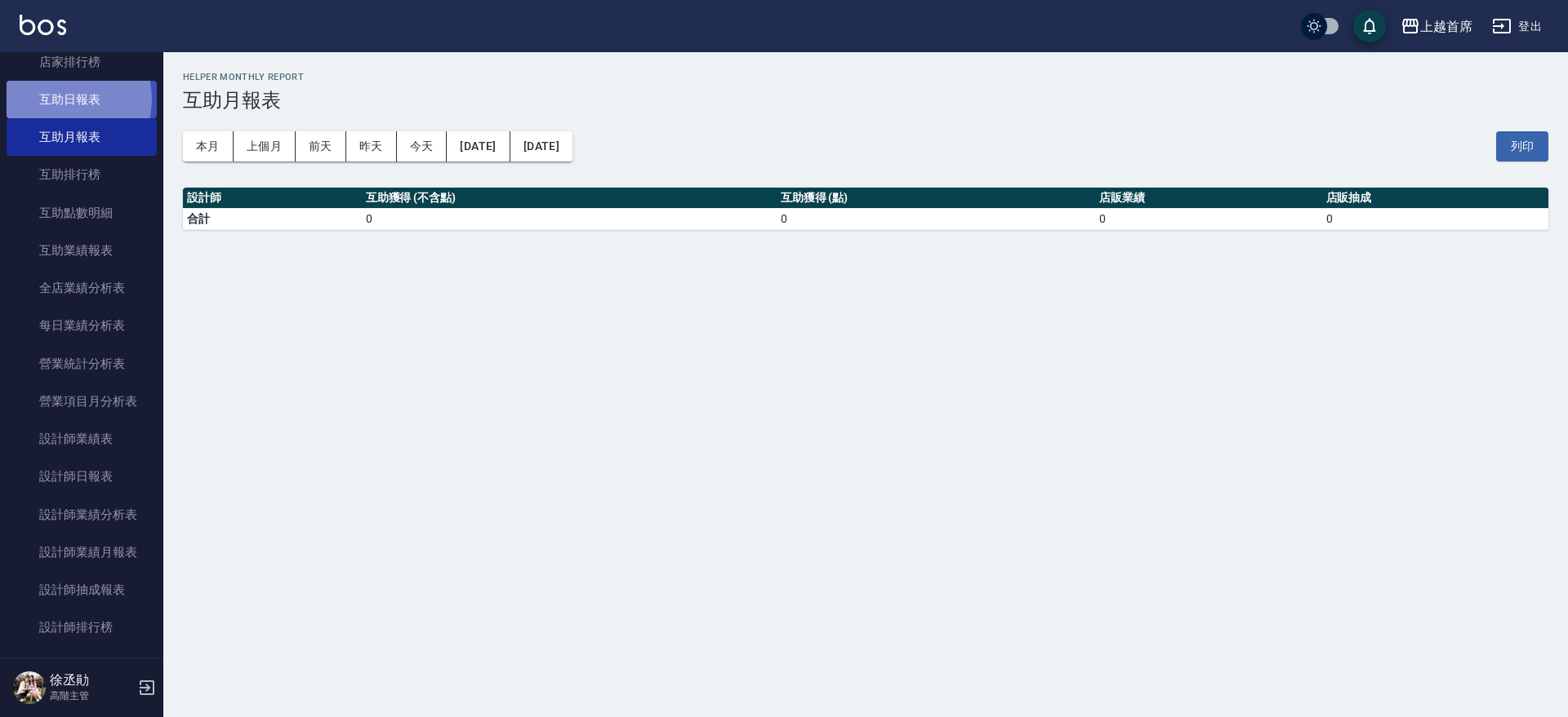
click at [63, 100] on link "互助日報表" at bounding box center [82, 100] width 150 height 38
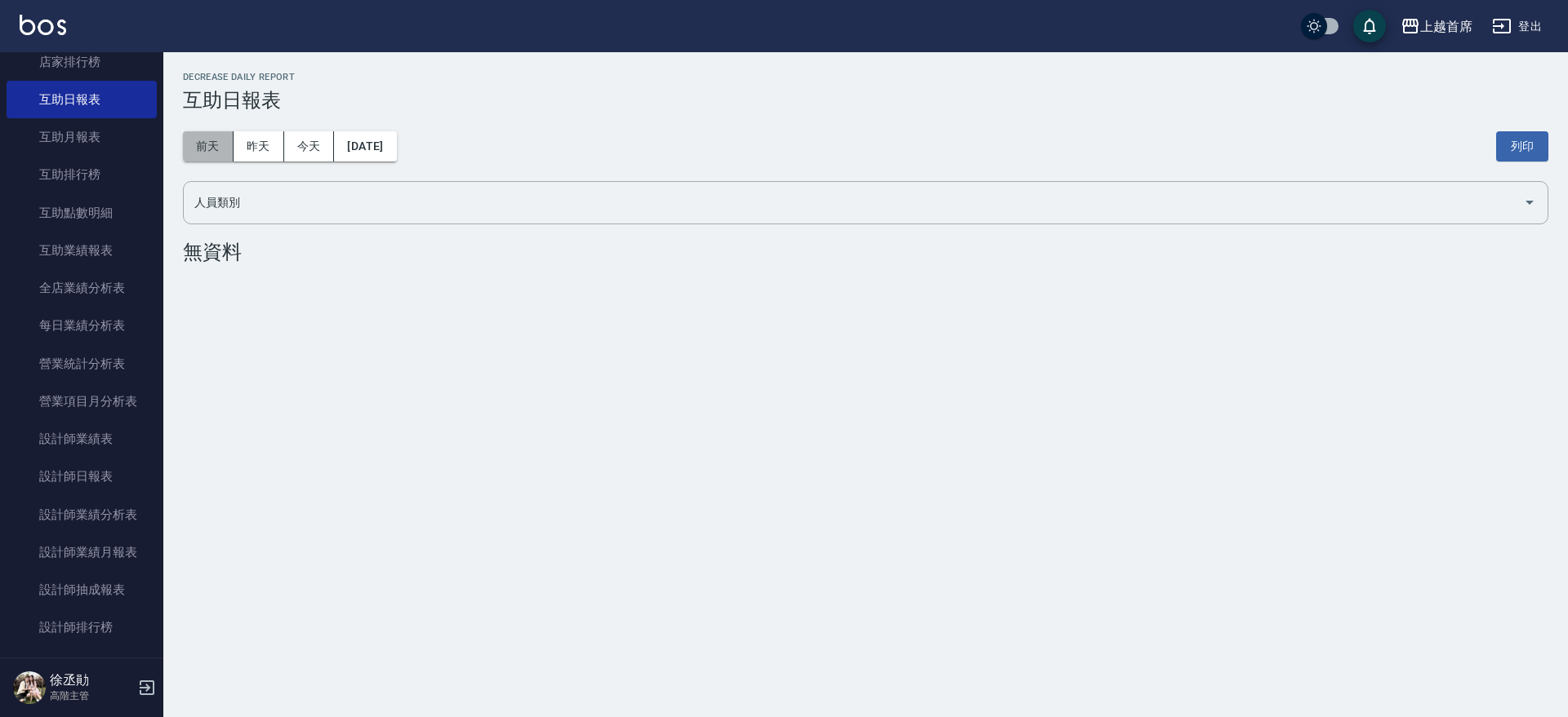
click at [193, 143] on button "前天" at bounding box center [207, 146] width 50 height 30
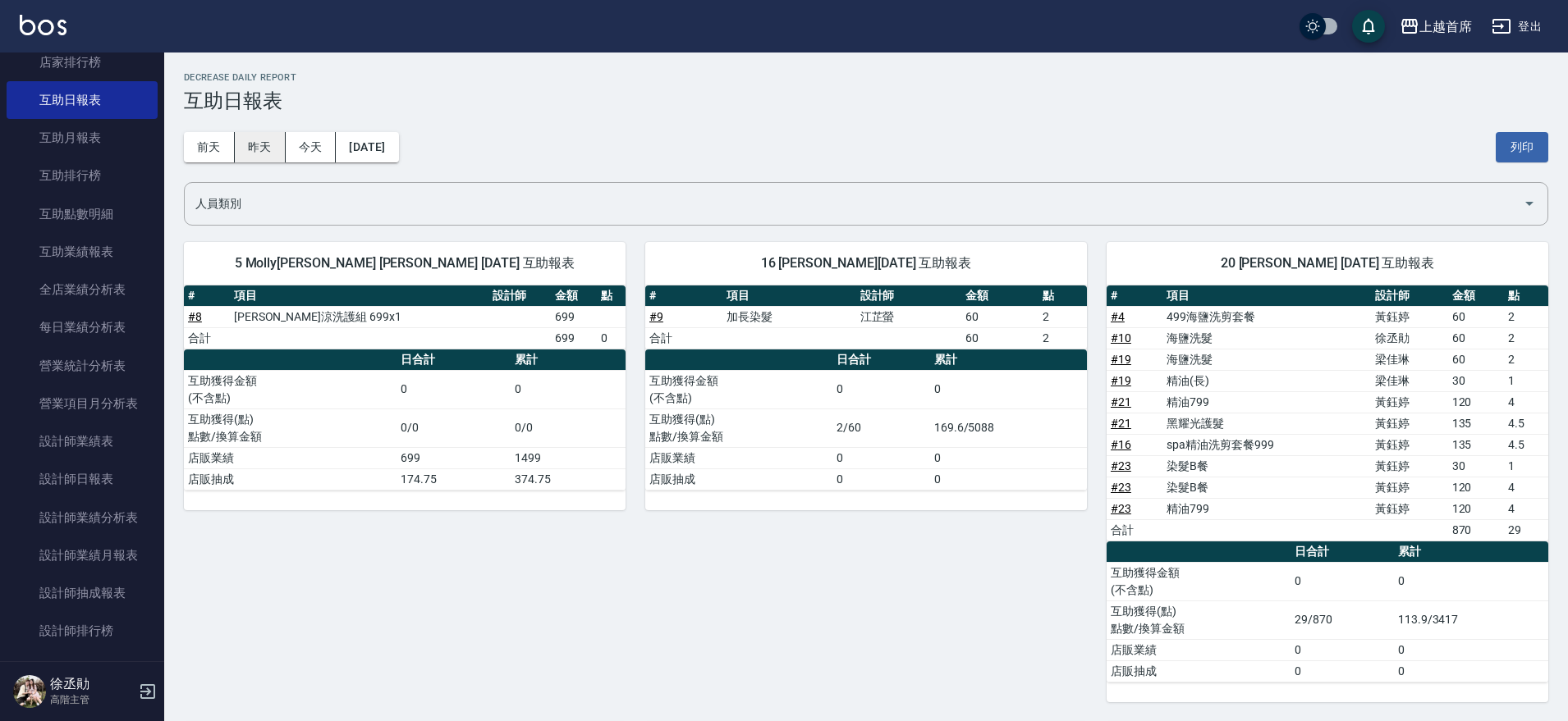
click at [244, 147] on button "昨天" at bounding box center [260, 147] width 51 height 30
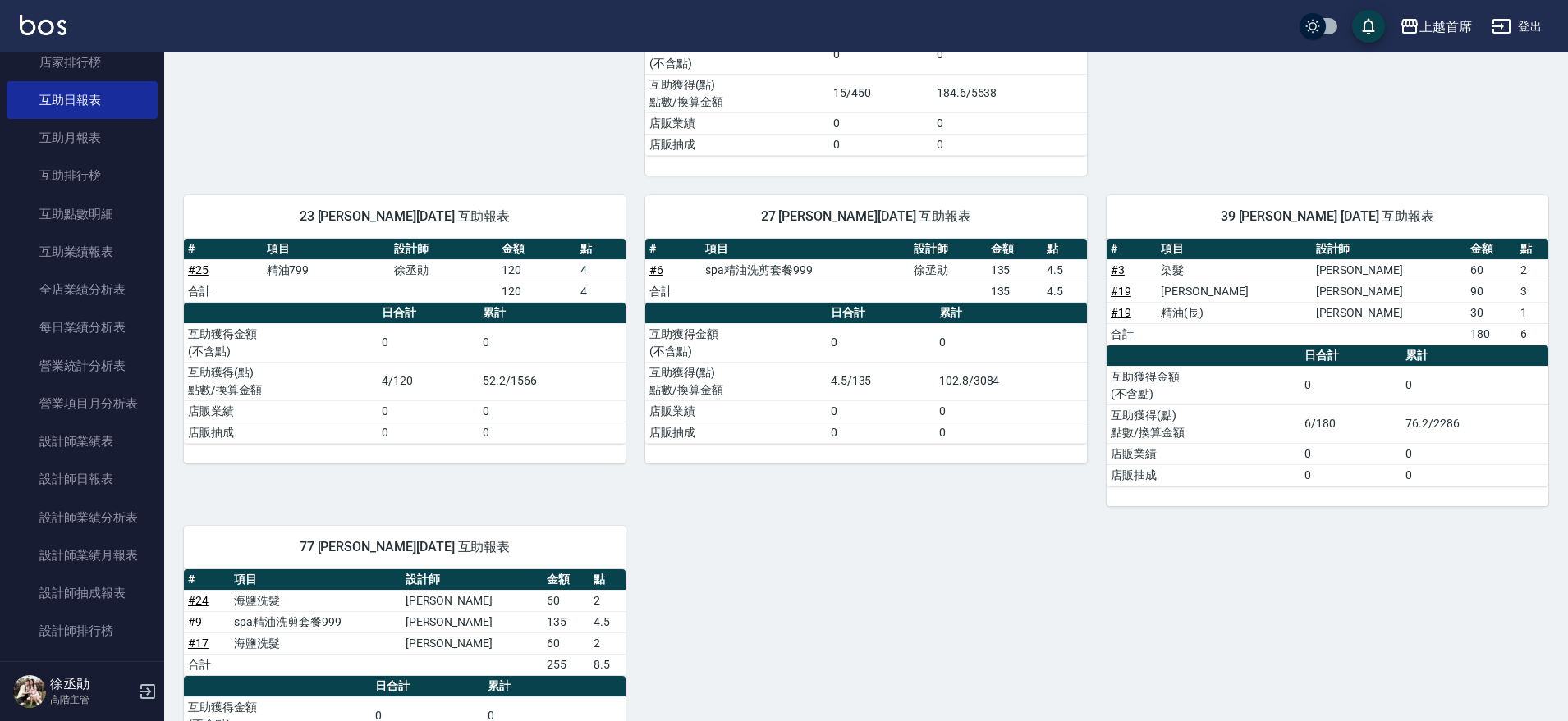
scroll to position [478, 0]
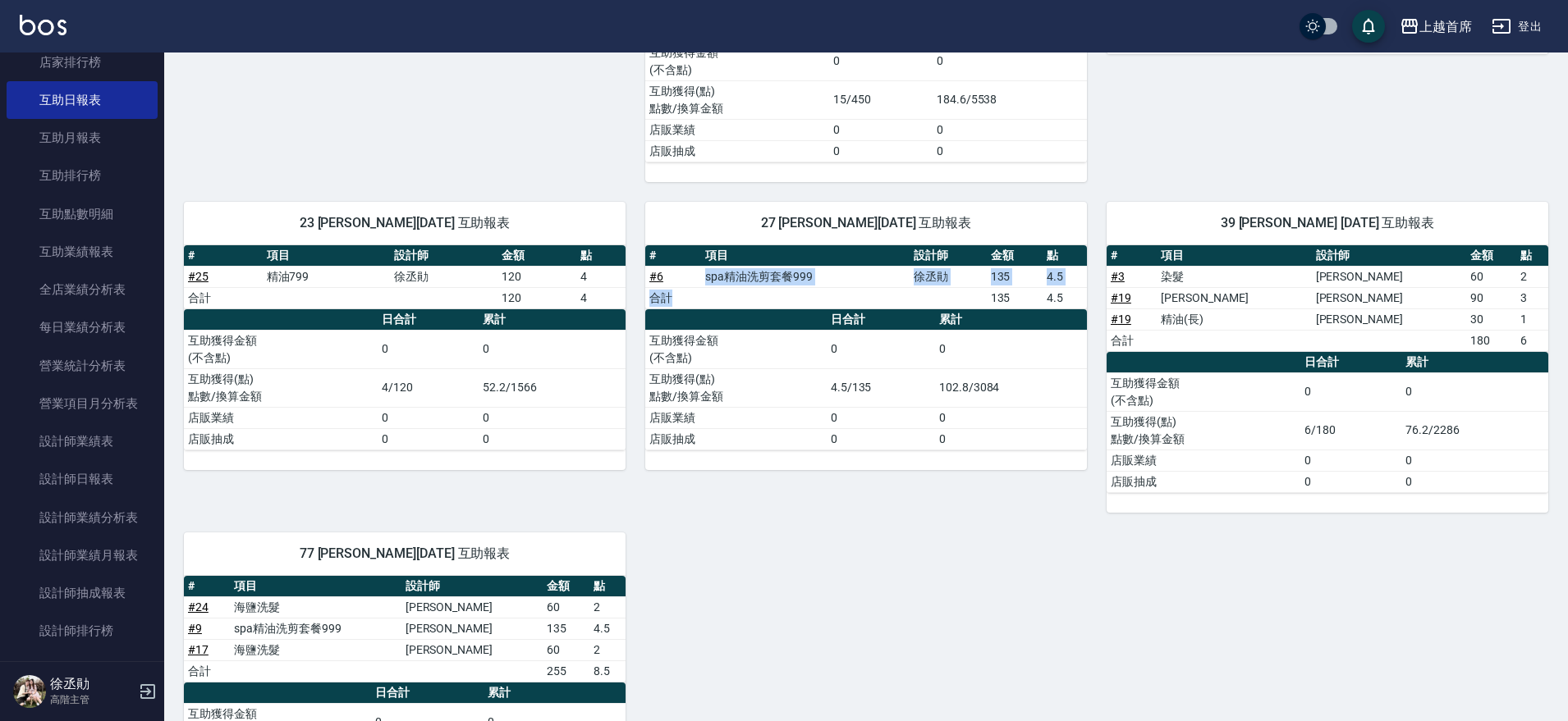
drag, startPoint x: 701, startPoint y: 273, endPoint x: 775, endPoint y: 305, distance: 80.6
click at [775, 305] on tbody "# 6 spa精油洗剪套餐999 [PERSON_NAME]135 4.5 合計 135 4.5" at bounding box center [865, 287] width 442 height 43
click at [88, 494] on link "設計師日報表" at bounding box center [82, 479] width 151 height 38
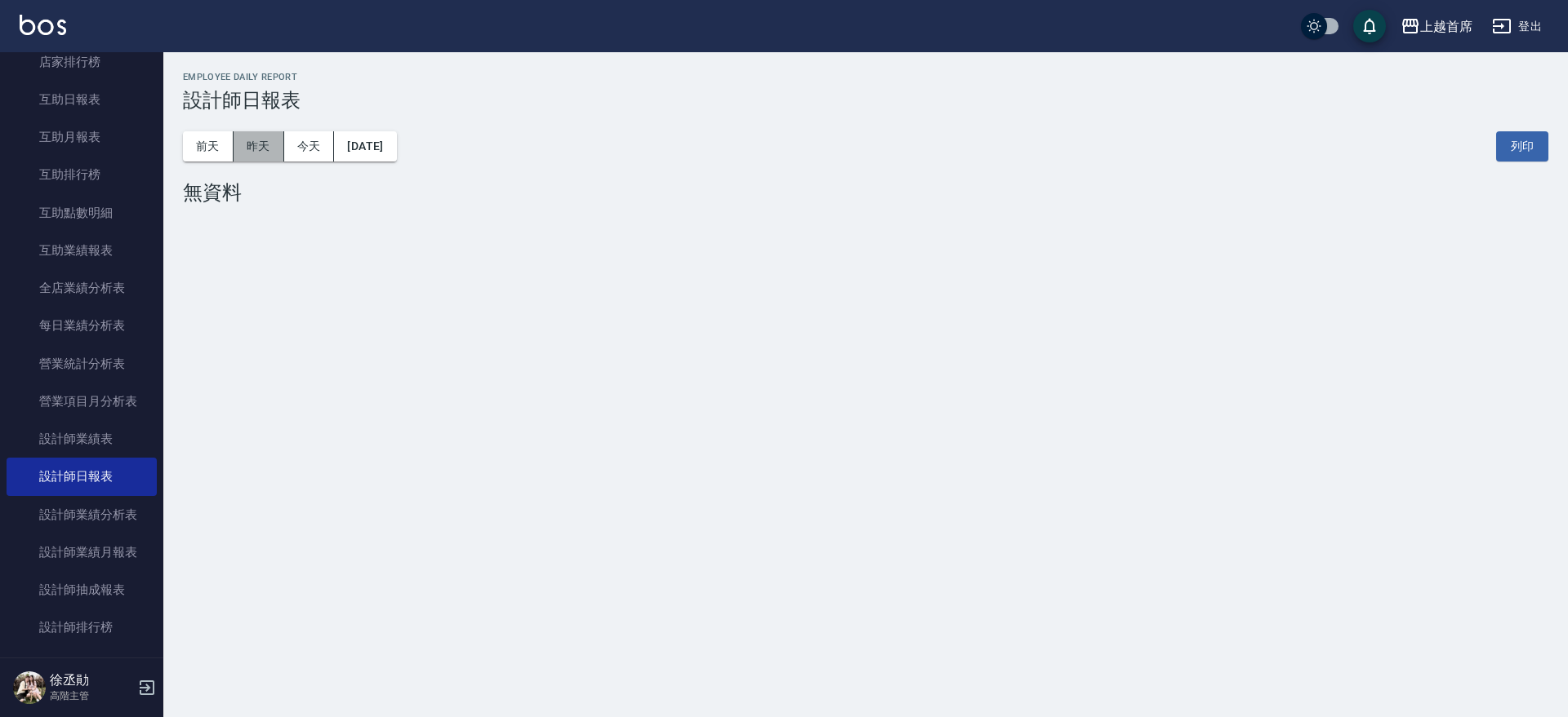
click at [253, 141] on button "昨天" at bounding box center [258, 146] width 50 height 30
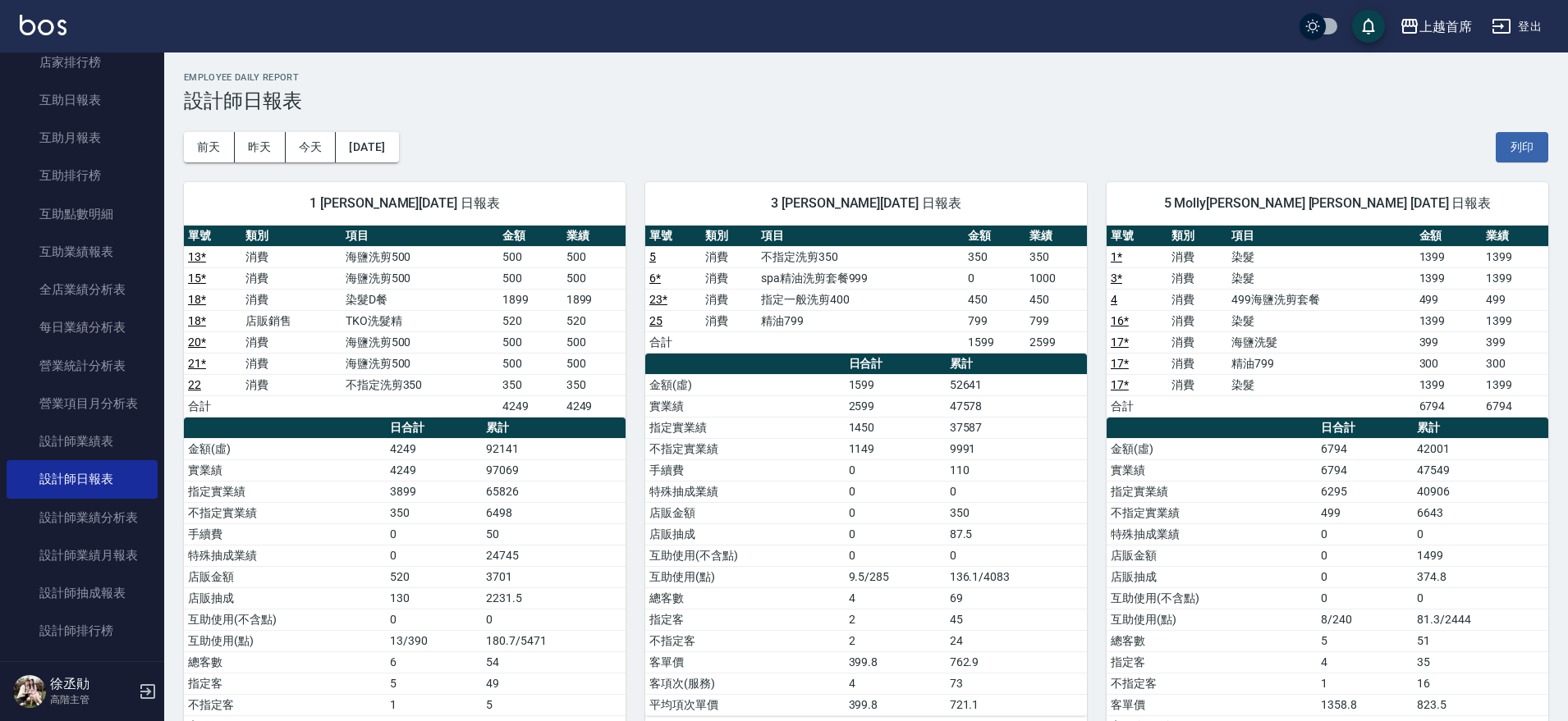
click at [653, 256] on link "5" at bounding box center [653, 256] width 7 height 13
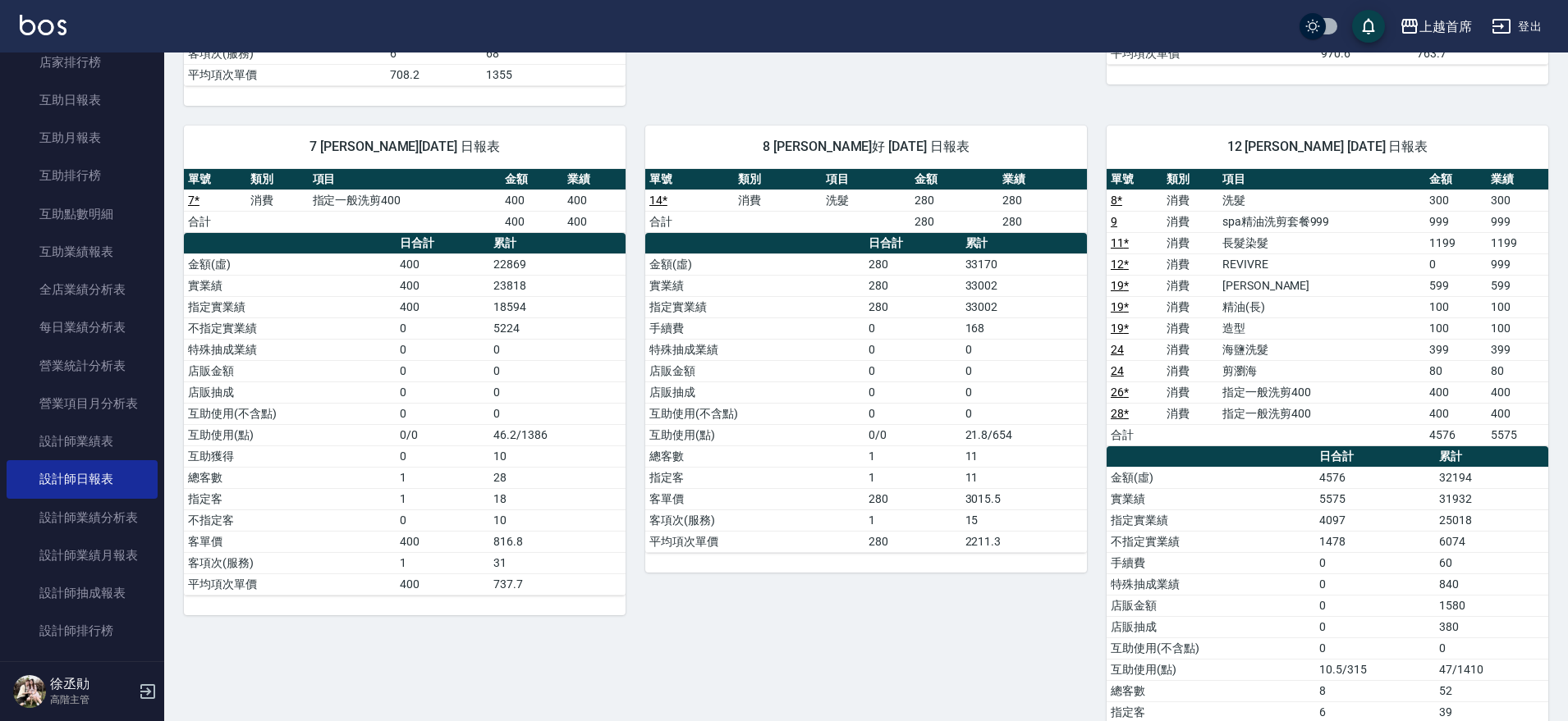
scroll to position [553, 0]
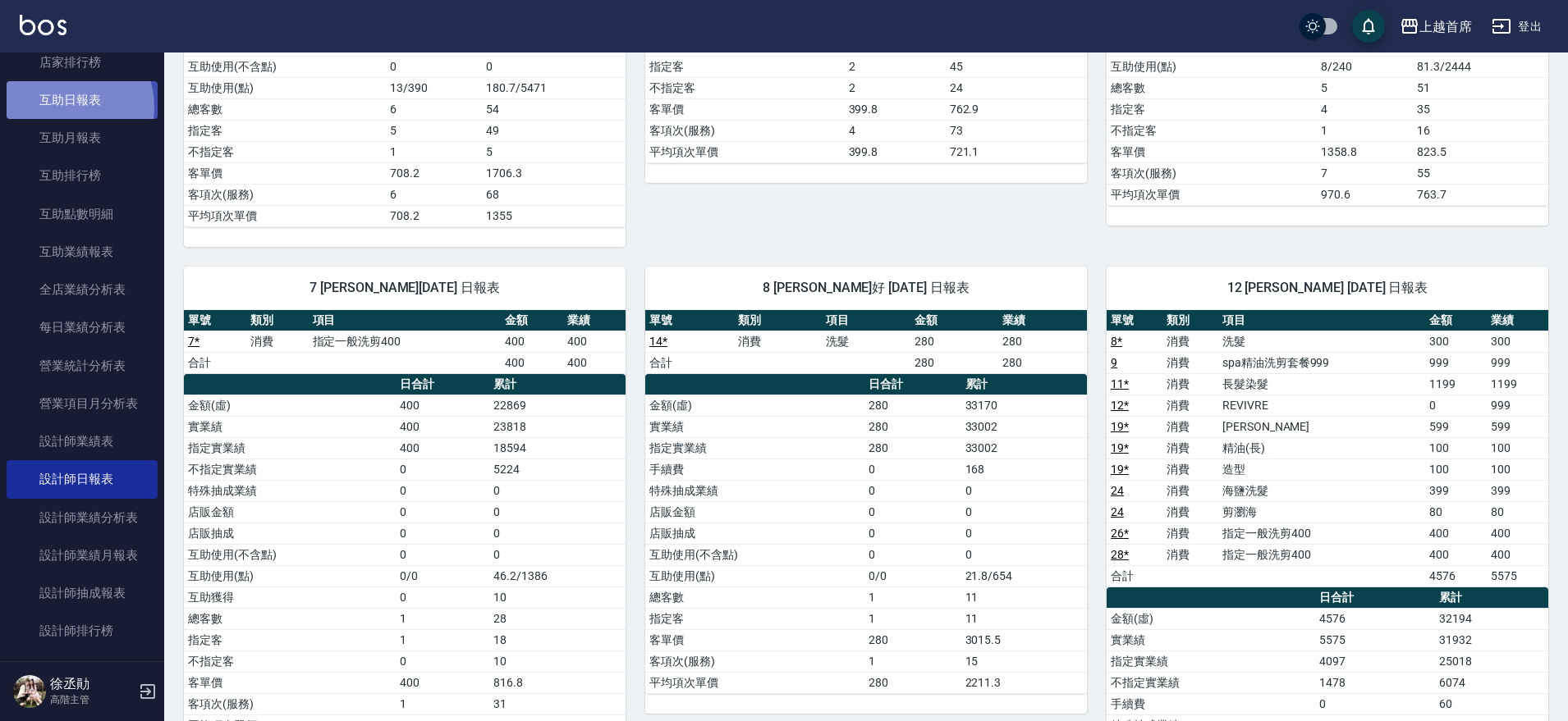
click at [66, 106] on link "互助日報表" at bounding box center [82, 100] width 151 height 38
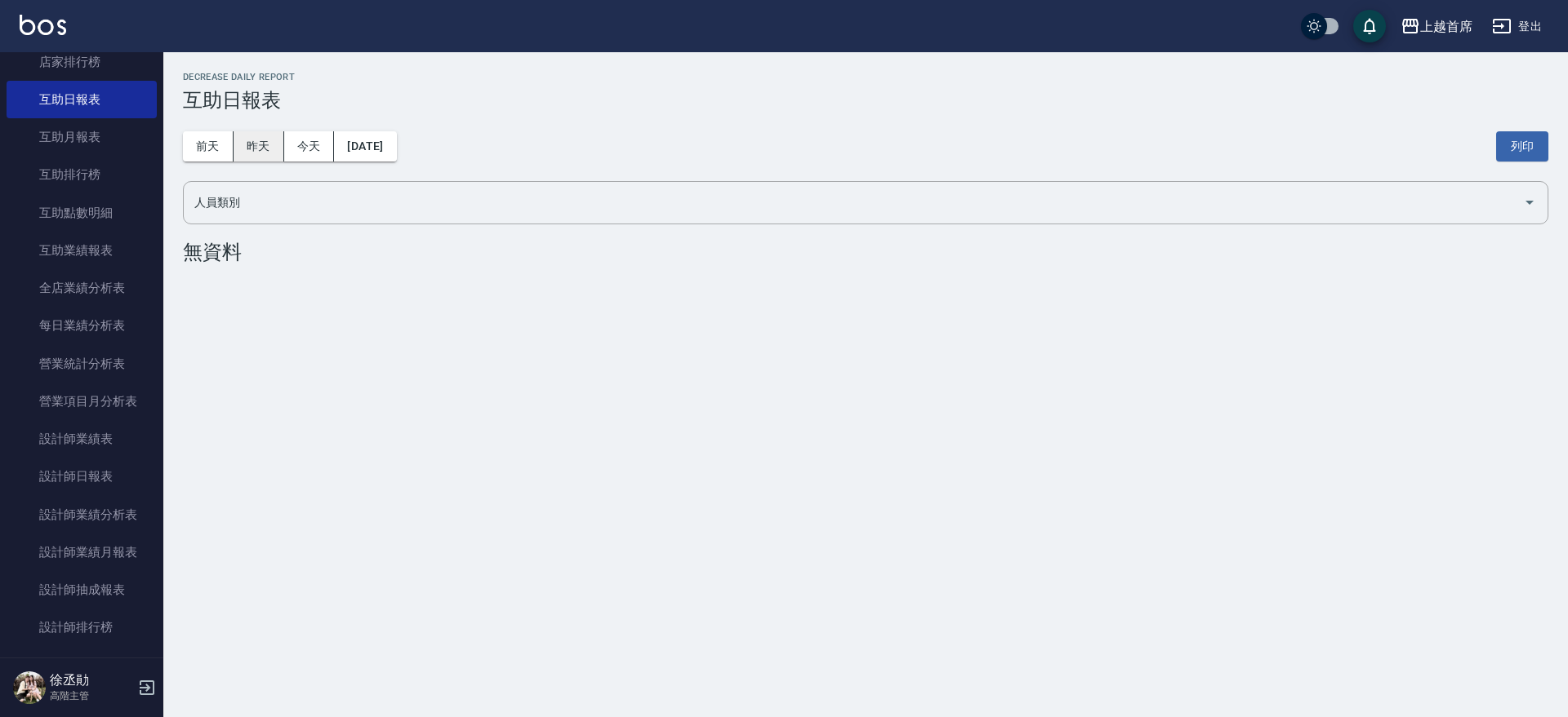
click at [270, 148] on button "昨天" at bounding box center [258, 146] width 50 height 30
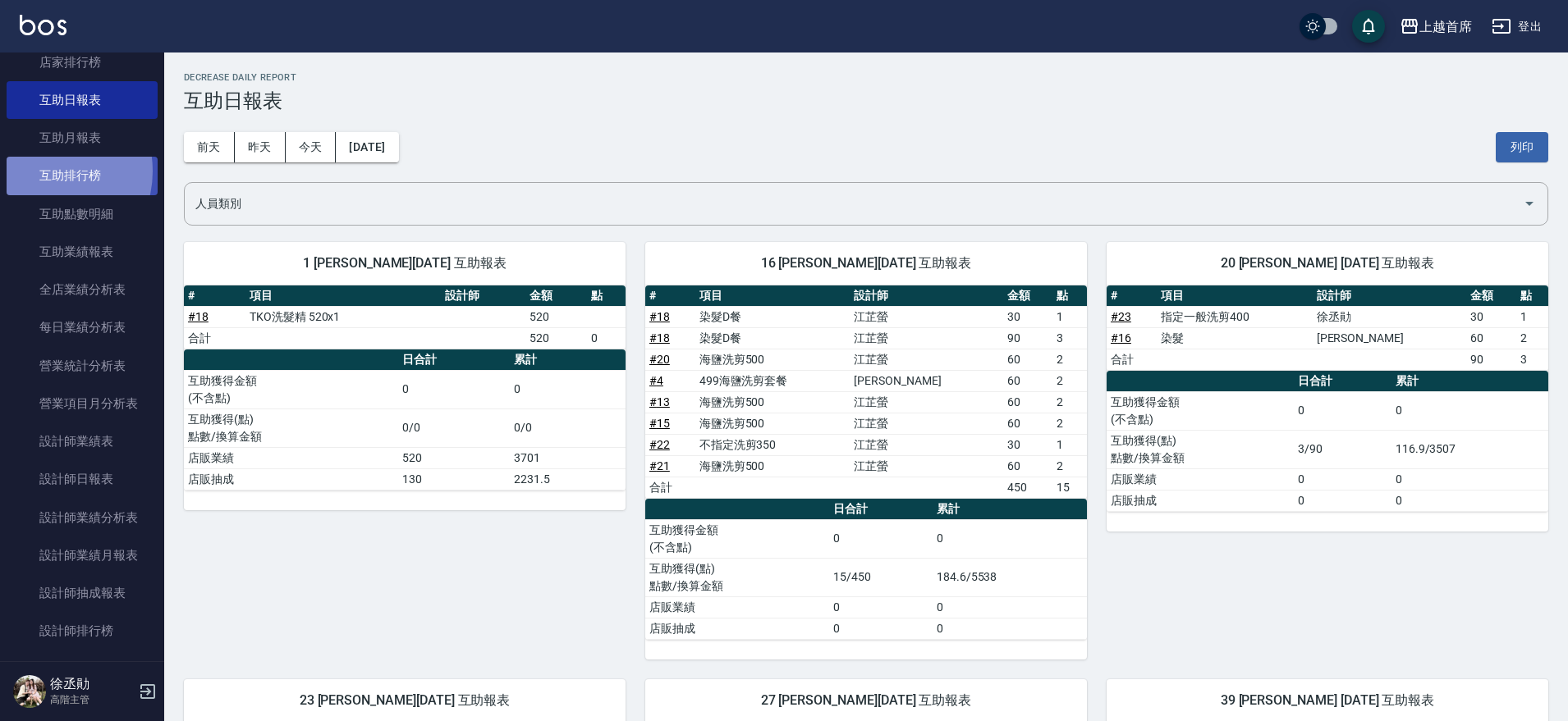
click at [45, 171] on link "互助排行榜" at bounding box center [82, 176] width 151 height 38
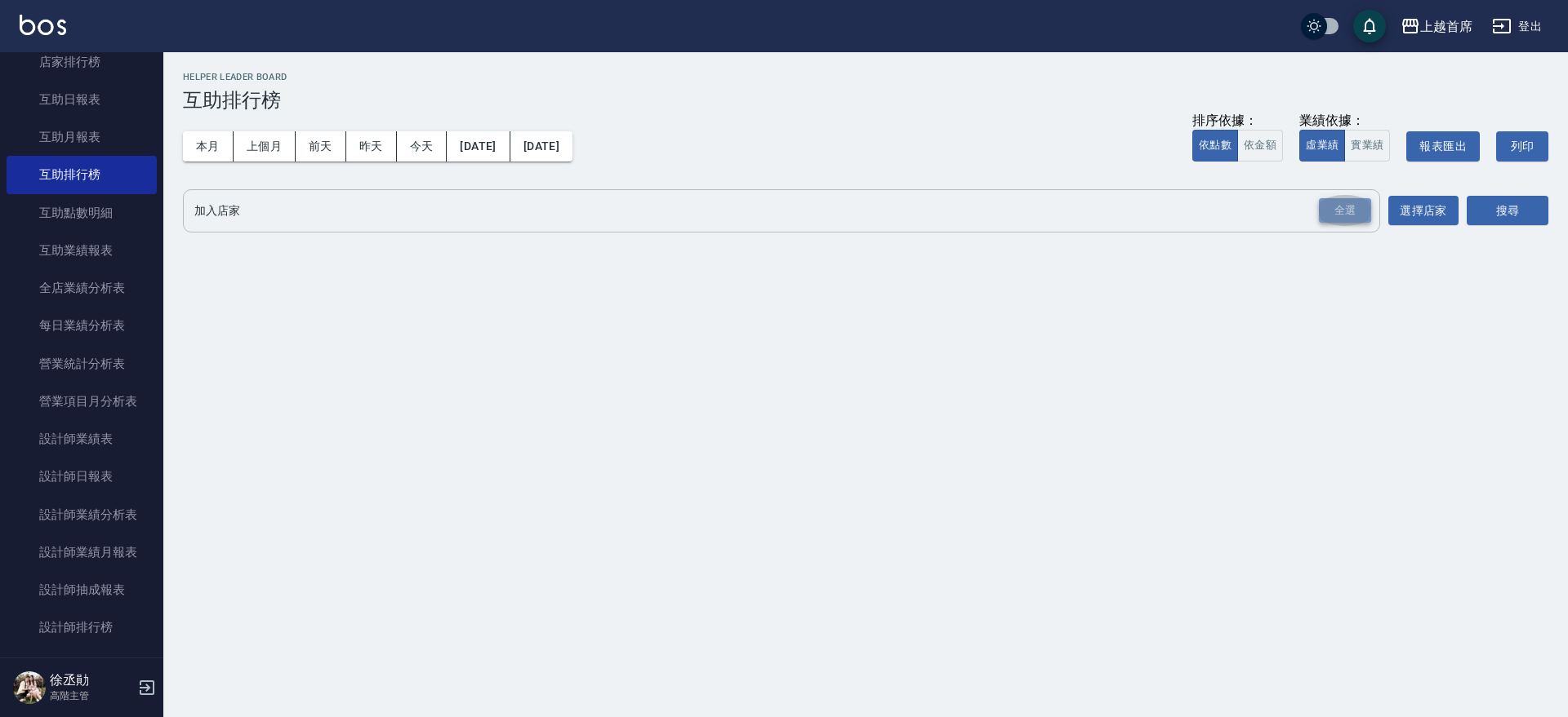
click at [1340, 214] on div "全選" at bounding box center [1344, 211] width 52 height 26
click at [1495, 221] on button "搜尋" at bounding box center [1507, 211] width 82 height 30
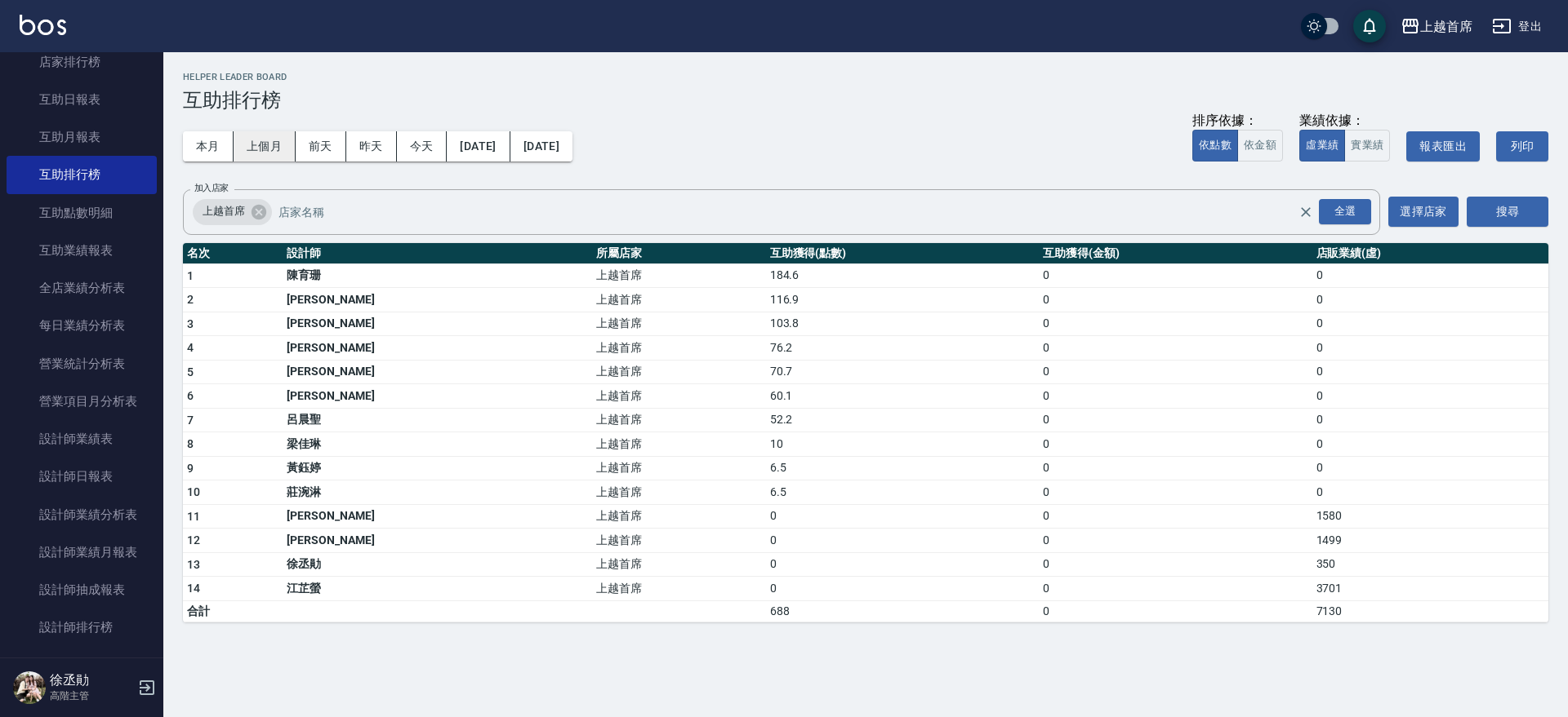
click at [263, 148] on button "上個月" at bounding box center [264, 146] width 62 height 30
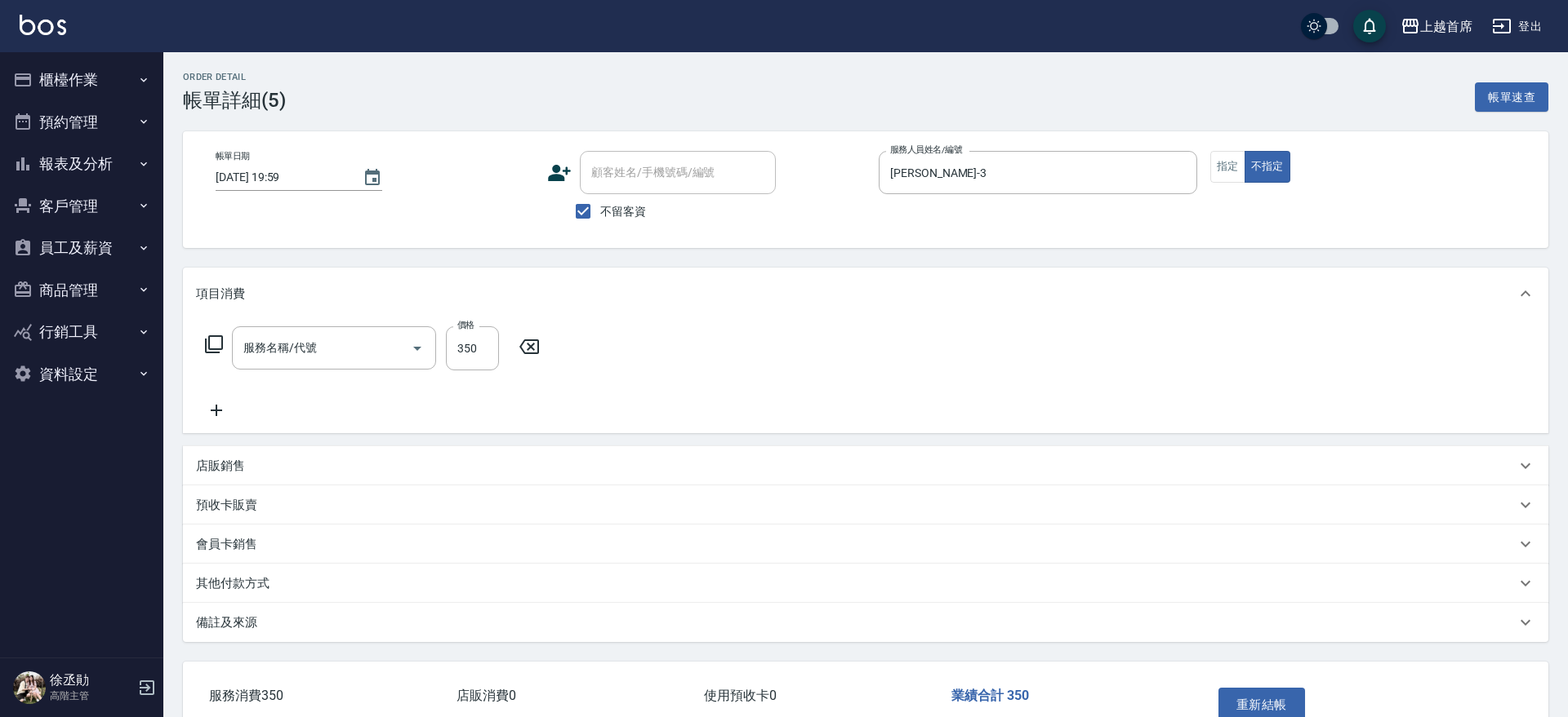
type input "[DATE] 19:59"
checkbox input "true"
type input "[PERSON_NAME]-3"
type input "不指定洗剪350(2350)"
click at [584, 331] on div "洗髮-1" at bounding box center [557, 348] width 98 height 43
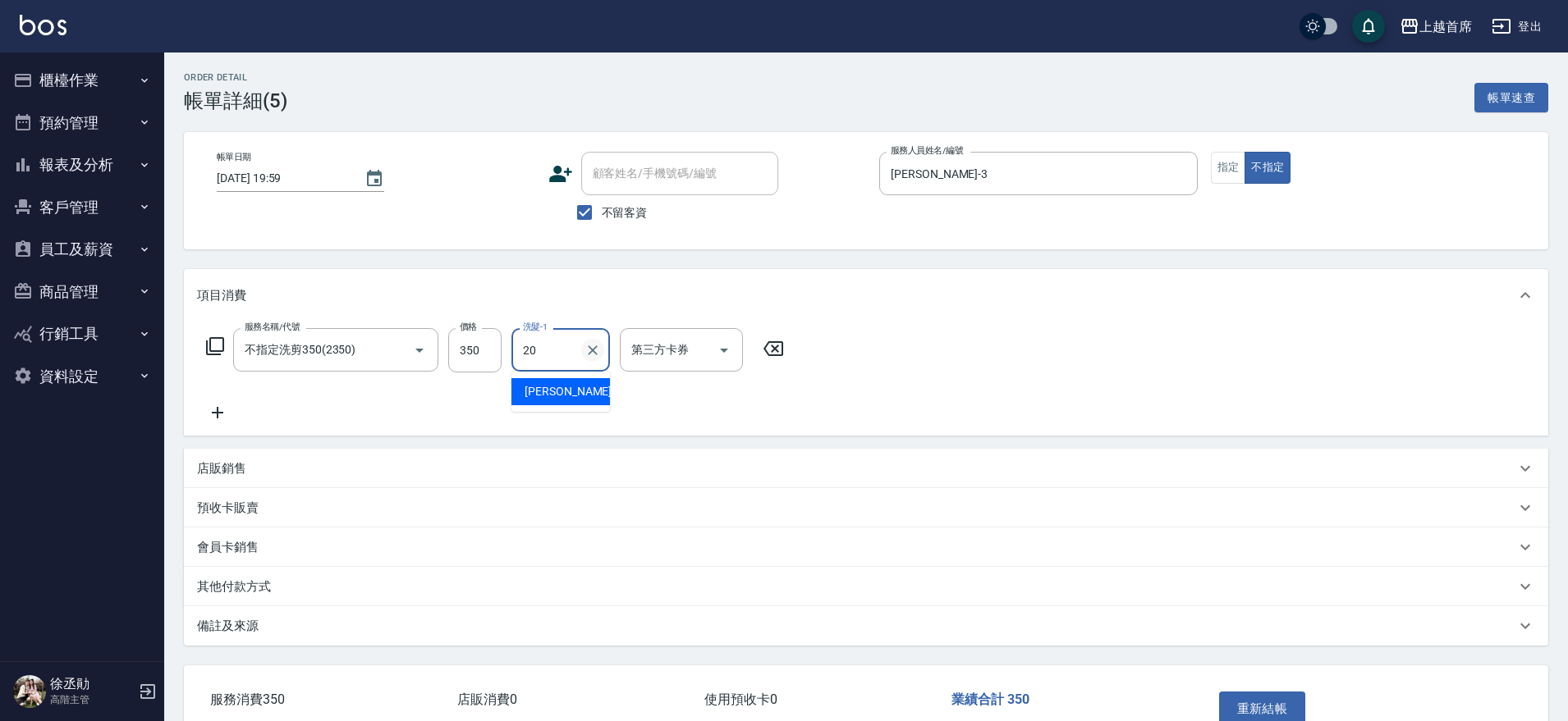
type input "2"
type input "蔡宛孜-27"
click at [1244, 706] on button "重新結帳" at bounding box center [1262, 709] width 87 height 34
